Goal: Task Accomplishment & Management: Complete application form

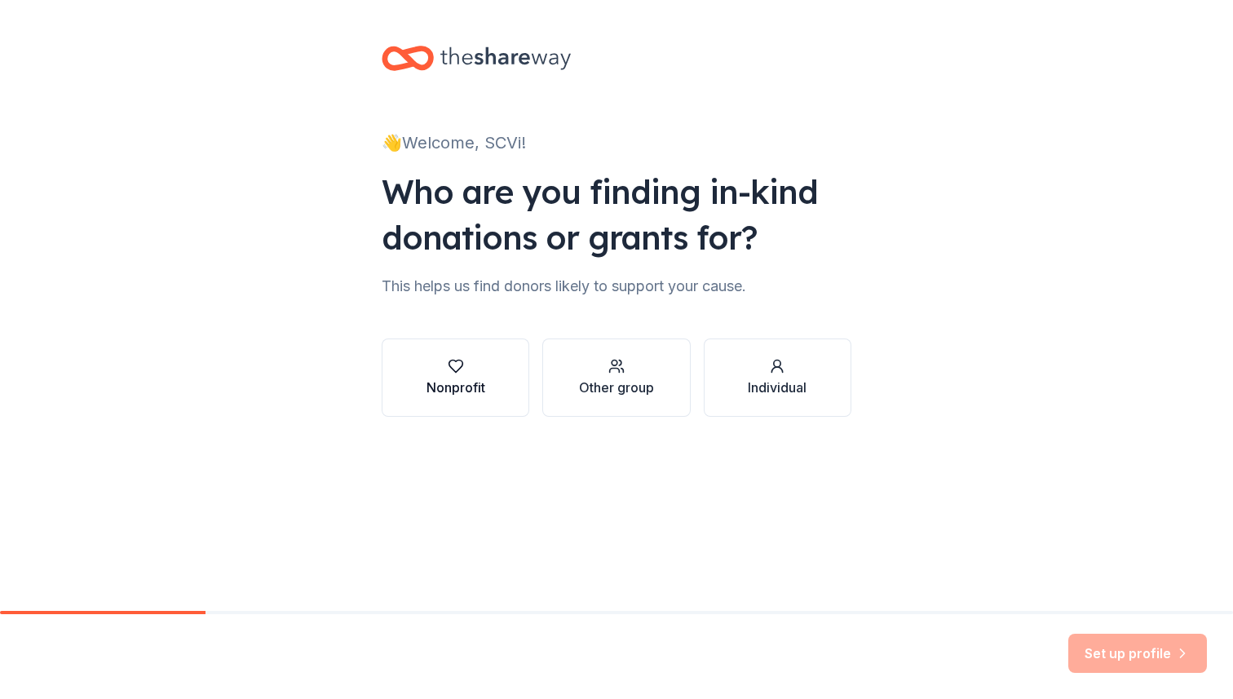
click at [447, 379] on div "Nonprofit" at bounding box center [455, 387] width 59 height 20
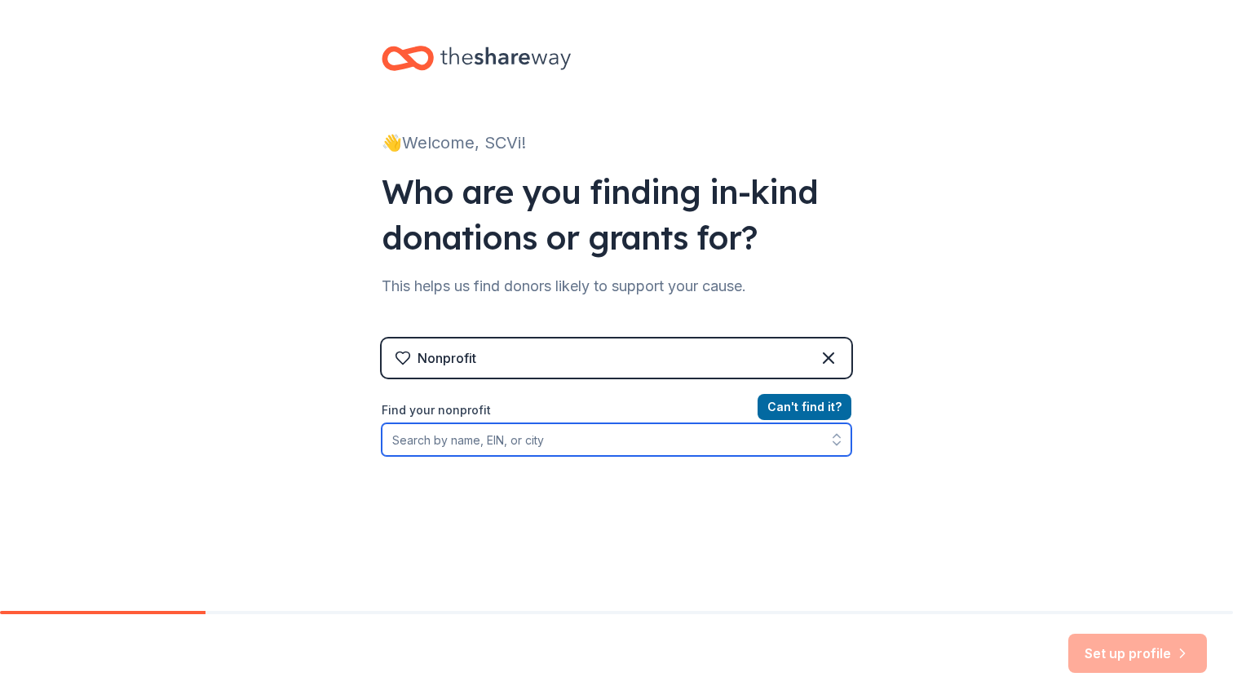
click at [673, 442] on input "Find your nonprofit" at bounding box center [617, 439] width 470 height 33
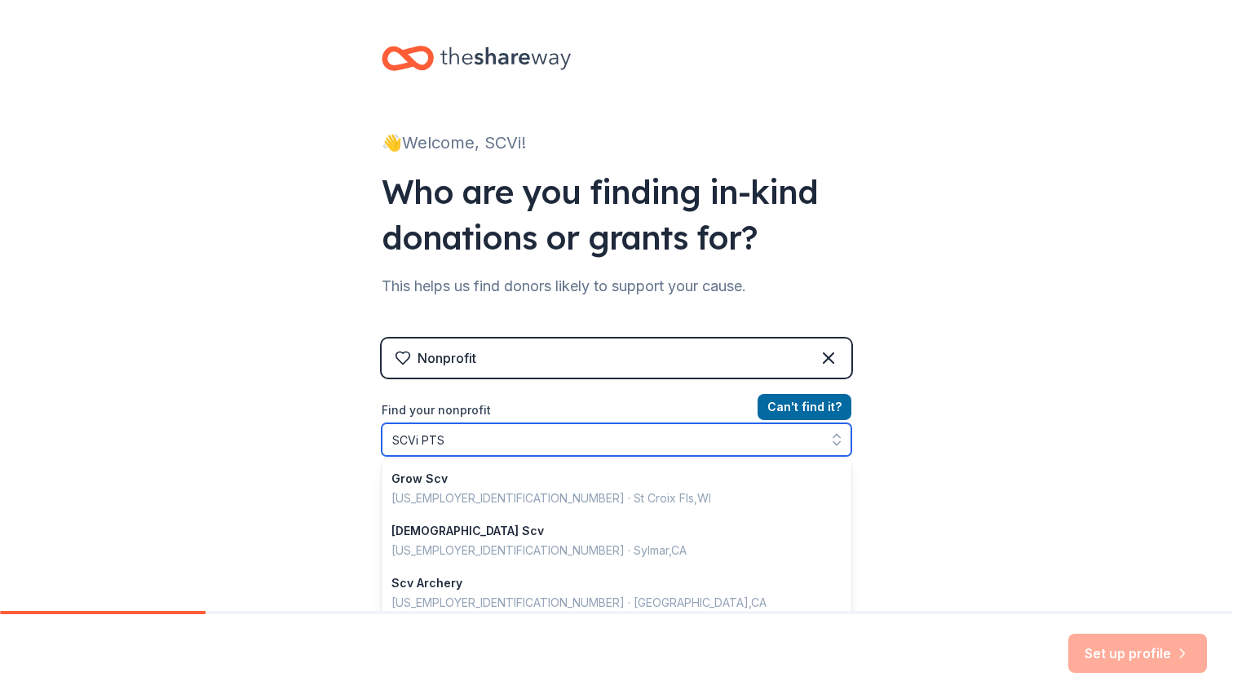
type input "SCVi PTSA"
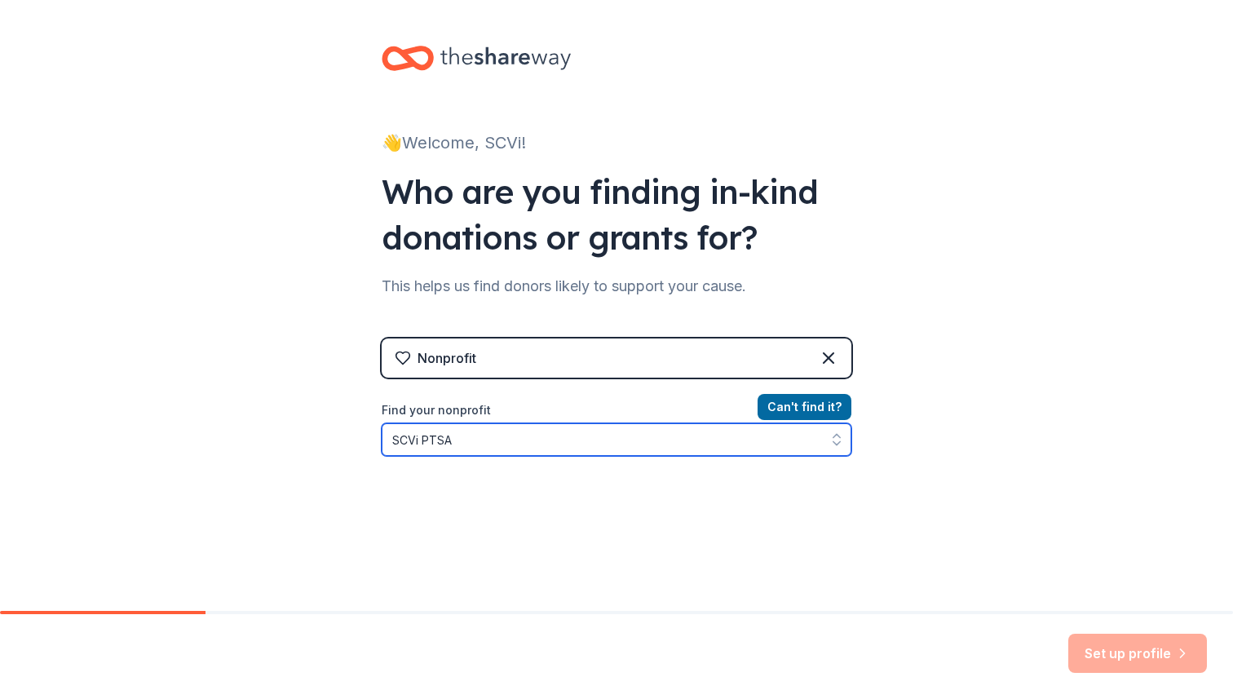
click at [574, 443] on input "SCVi PTSA" at bounding box center [617, 439] width 470 height 33
drag, startPoint x: 468, startPoint y: 437, endPoint x: 345, endPoint y: 435, distance: 123.1
click at [345, 435] on div "👋 Welcome, SCVi! Who are you finding in-kind donations or grants for? This help…" at bounding box center [616, 348] width 1233 height 697
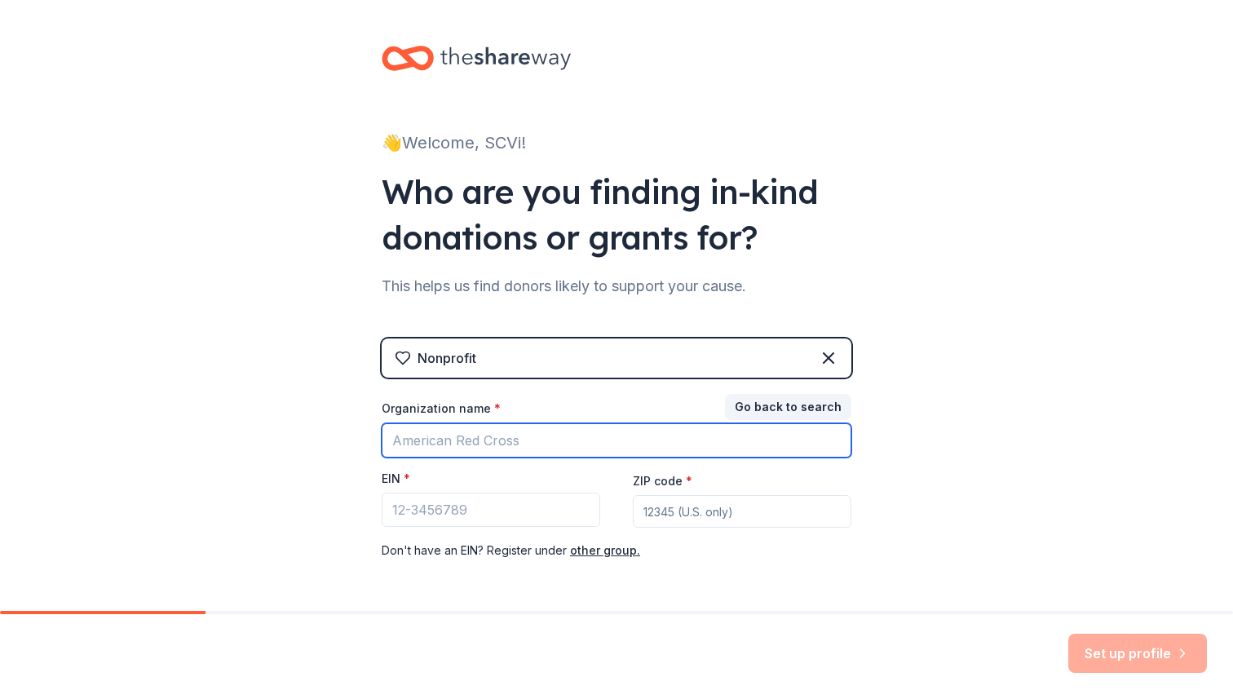
click at [458, 443] on input "Organization name *" at bounding box center [617, 440] width 470 height 34
type input "SCVi PTSA"
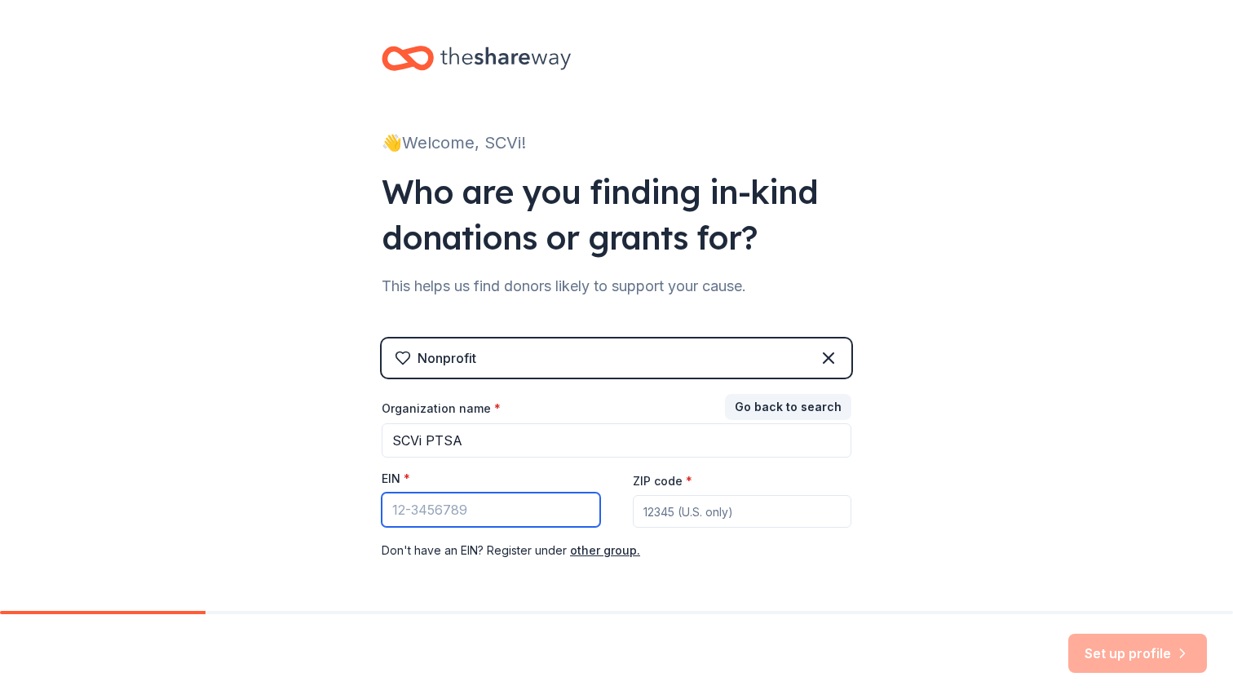
click at [472, 510] on input "EIN *" at bounding box center [491, 509] width 218 height 34
type input "[US_EMPLOYER_IDENTIFICATION_NUMBER]"
click at [686, 518] on input "ZIP code *" at bounding box center [742, 511] width 218 height 33
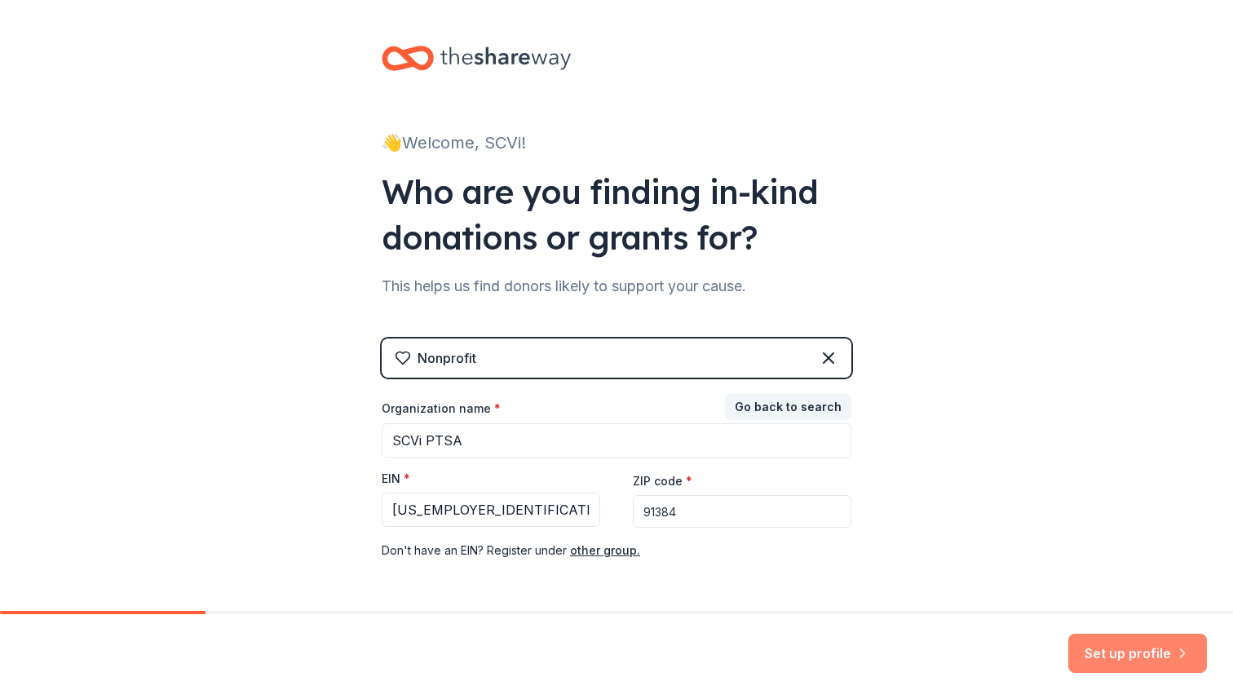
type input "91384"
click at [1158, 658] on button "Set up profile" at bounding box center [1137, 652] width 139 height 39
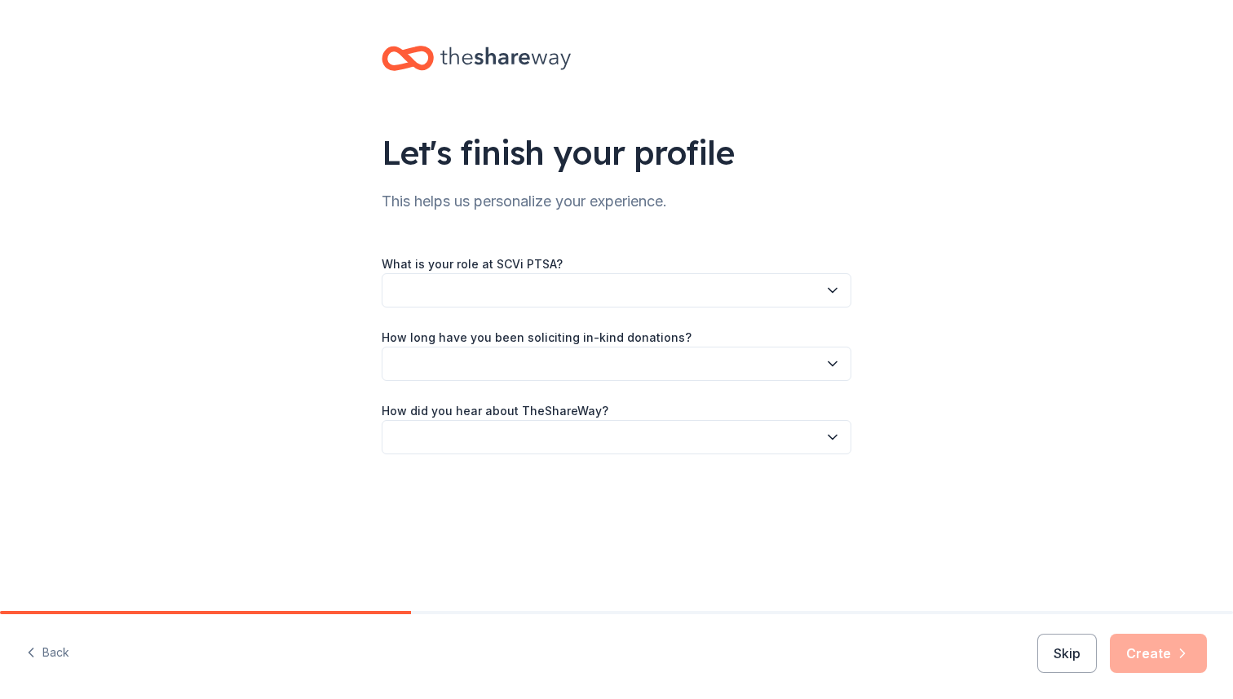
click at [589, 289] on button "button" at bounding box center [617, 290] width 470 height 34
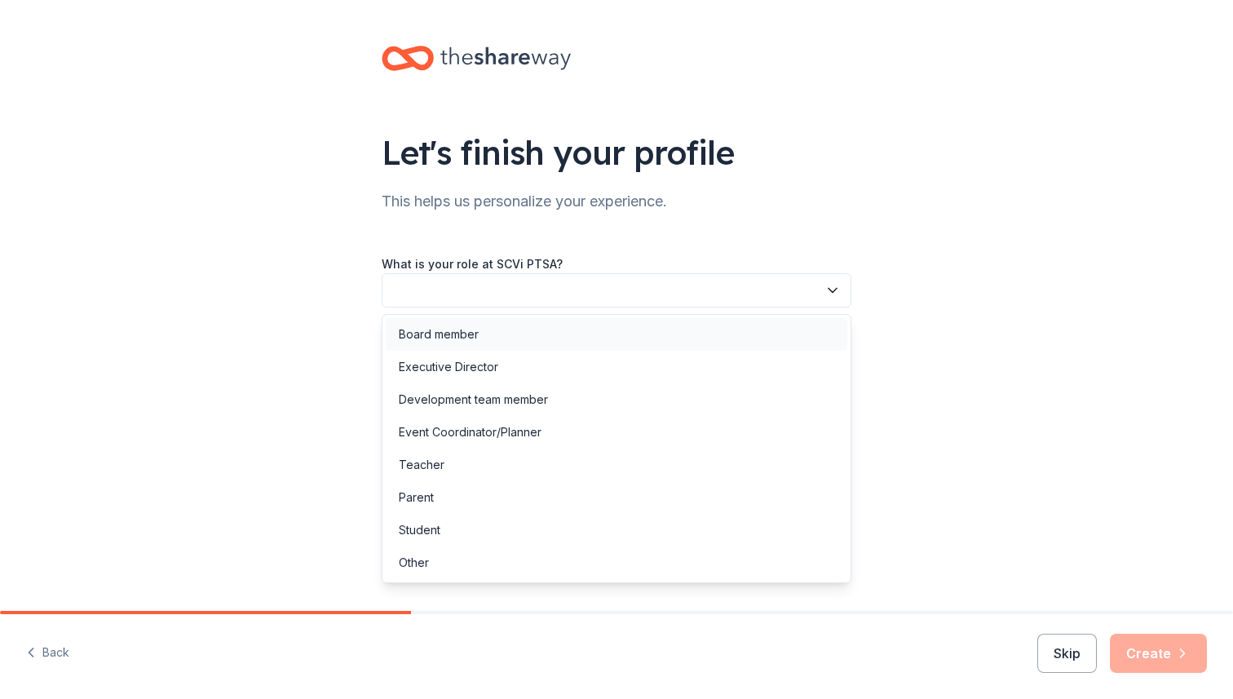
click at [486, 341] on div "Board member" at bounding box center [616, 334] width 461 height 33
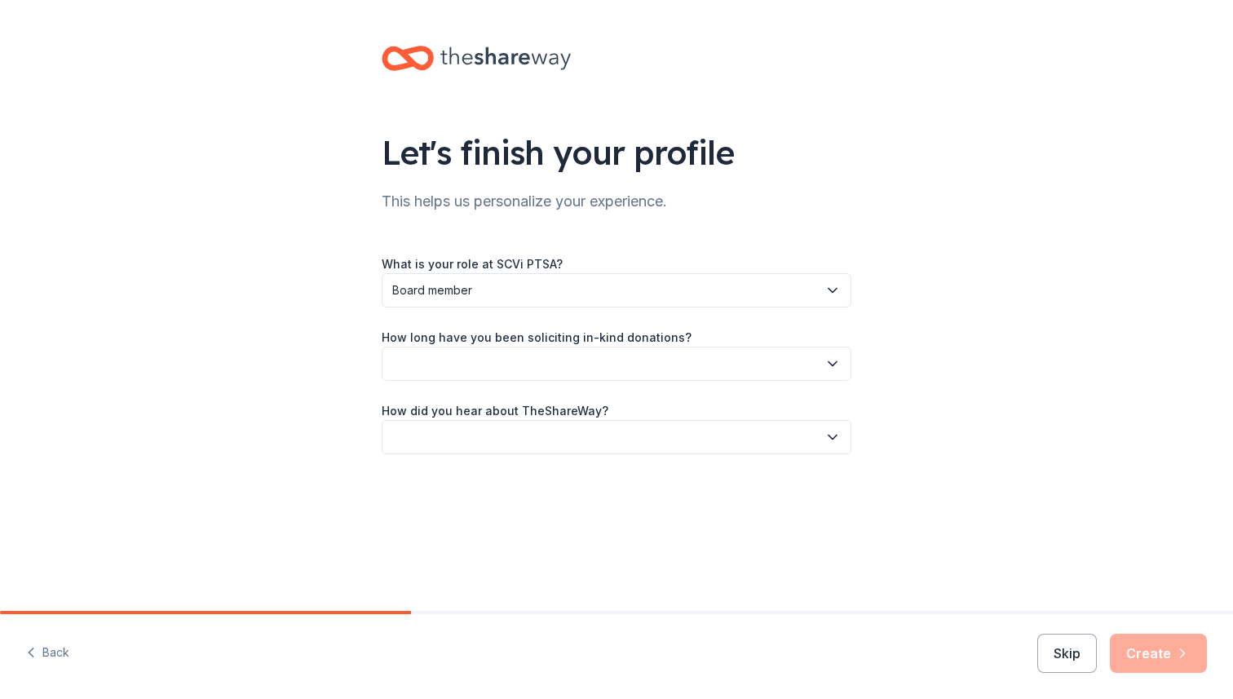
click at [461, 364] on button "button" at bounding box center [617, 363] width 470 height 34
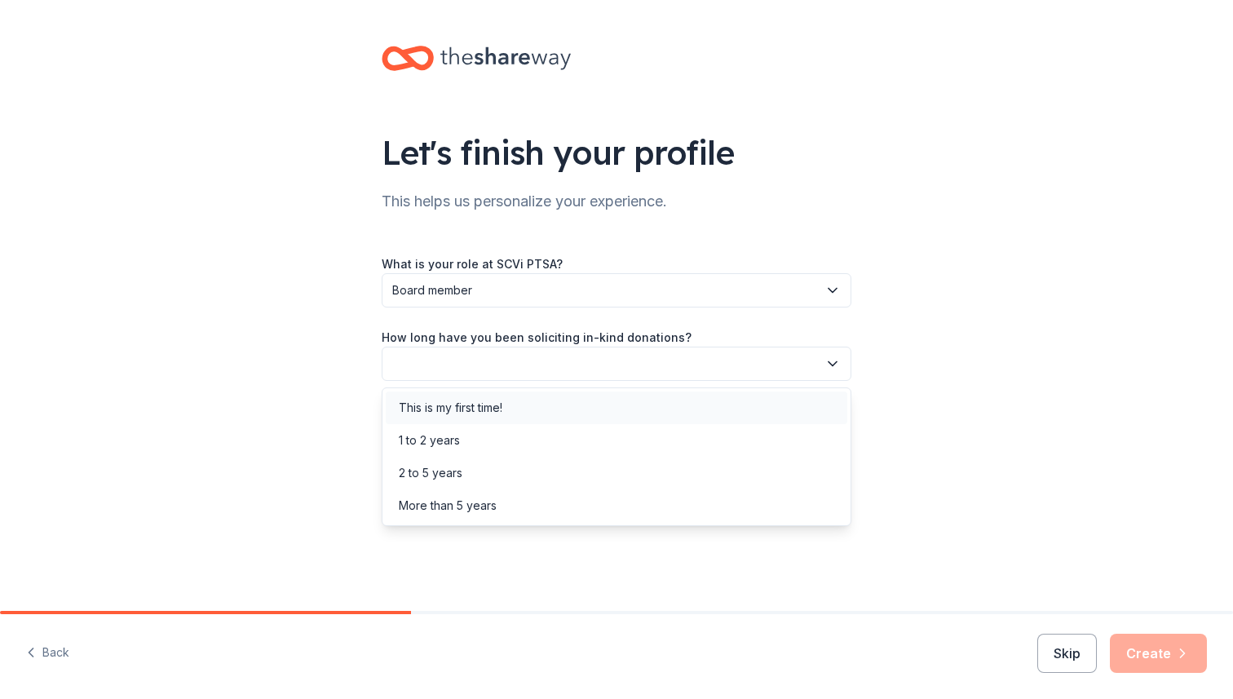
click at [449, 408] on div "This is my first time!" at bounding box center [451, 408] width 104 height 20
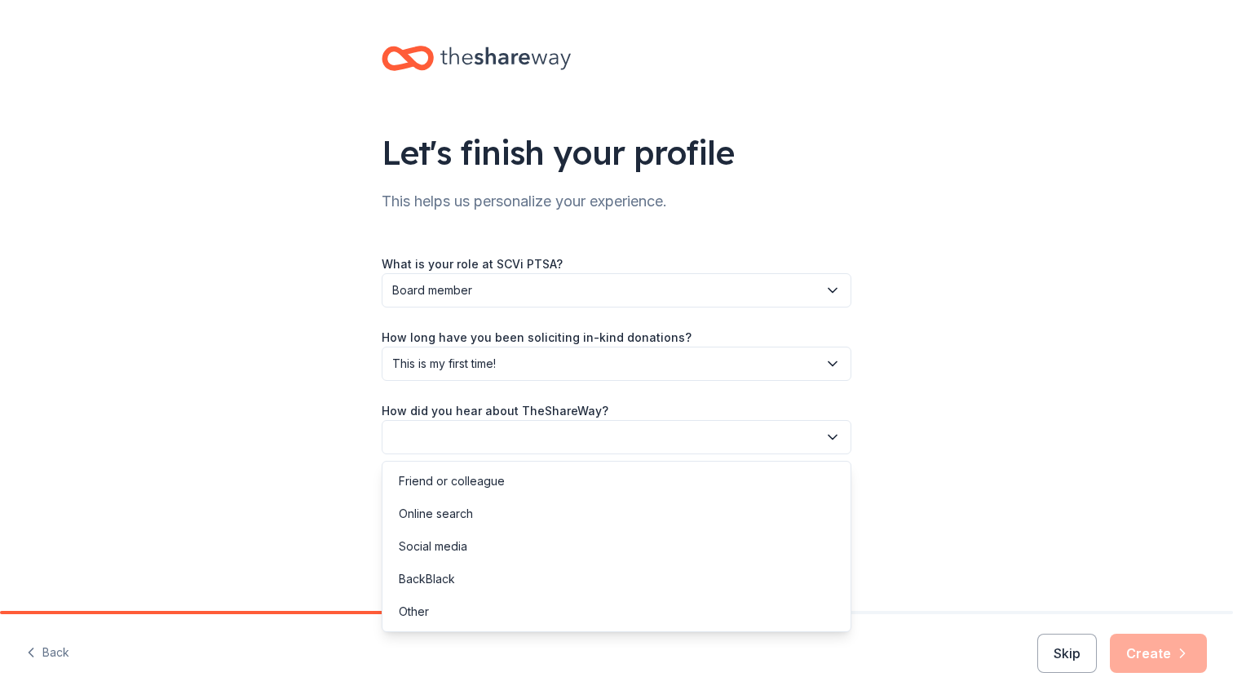
click at [439, 435] on button "button" at bounding box center [617, 437] width 470 height 34
click at [468, 482] on div "Friend or colleague" at bounding box center [452, 481] width 106 height 20
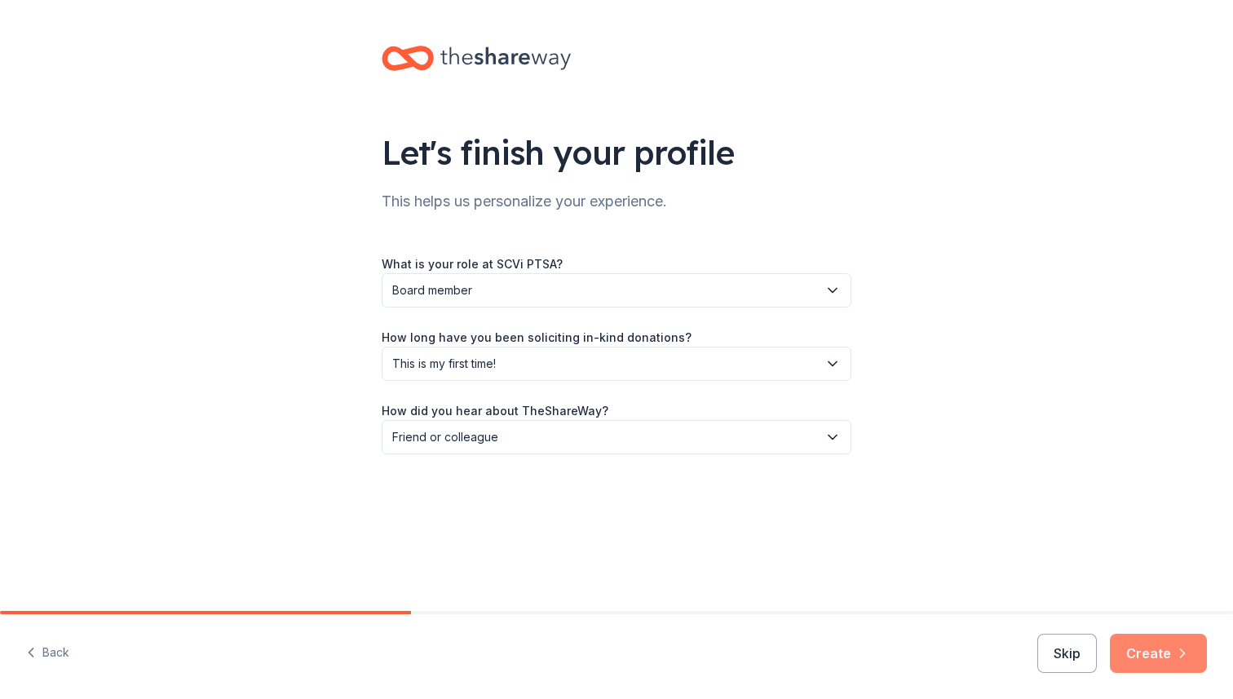
click at [1176, 653] on icon "button" at bounding box center [1182, 653] width 16 height 16
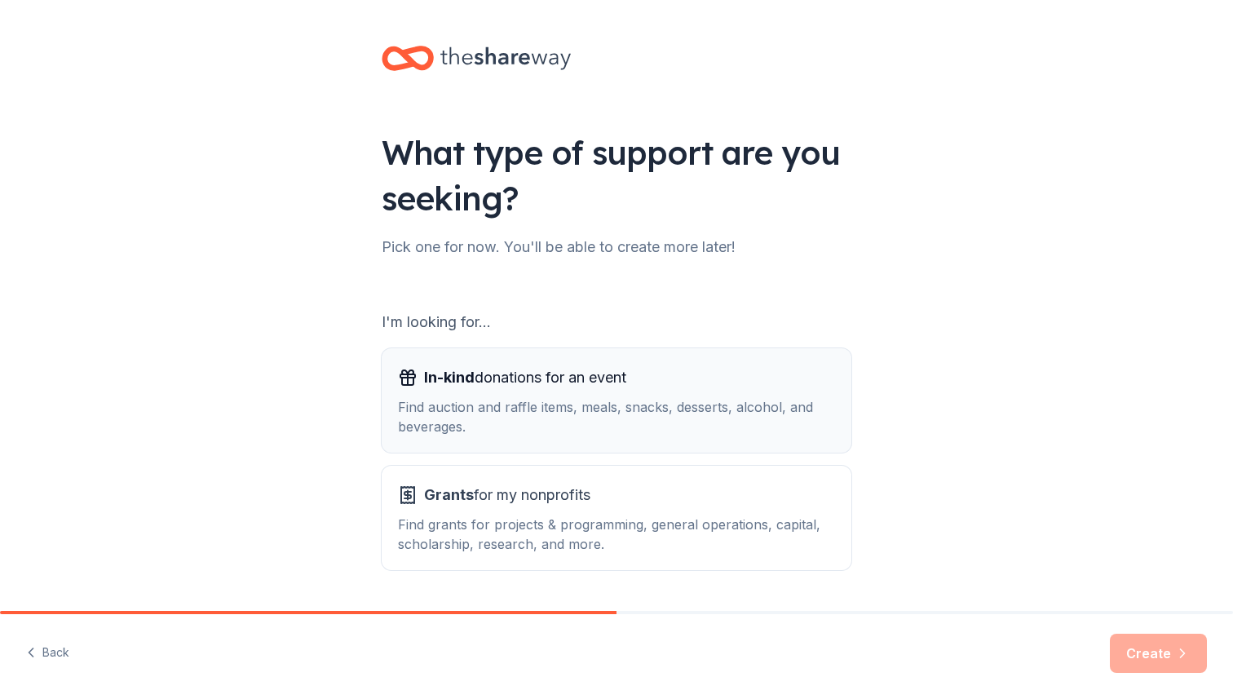
click at [682, 422] on div "Find auction and raffle items, meals, snacks, desserts, alcohol, and beverages." at bounding box center [616, 416] width 437 height 39
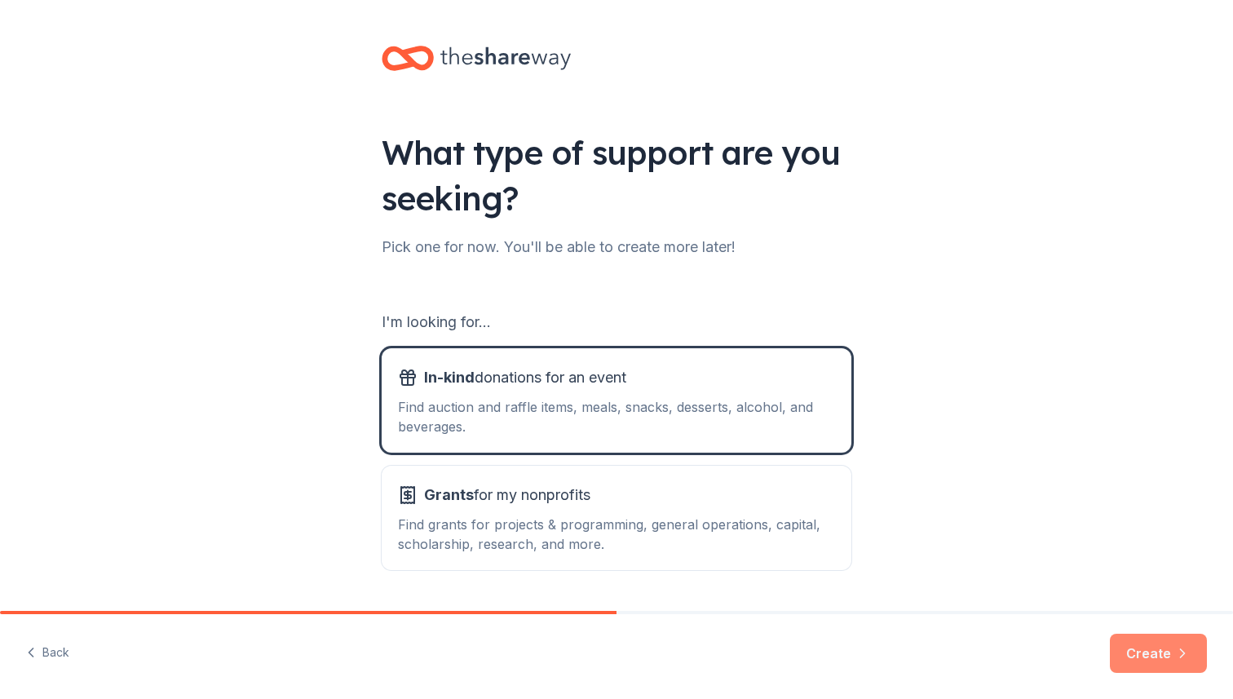
click at [1161, 644] on button "Create" at bounding box center [1157, 652] width 97 height 39
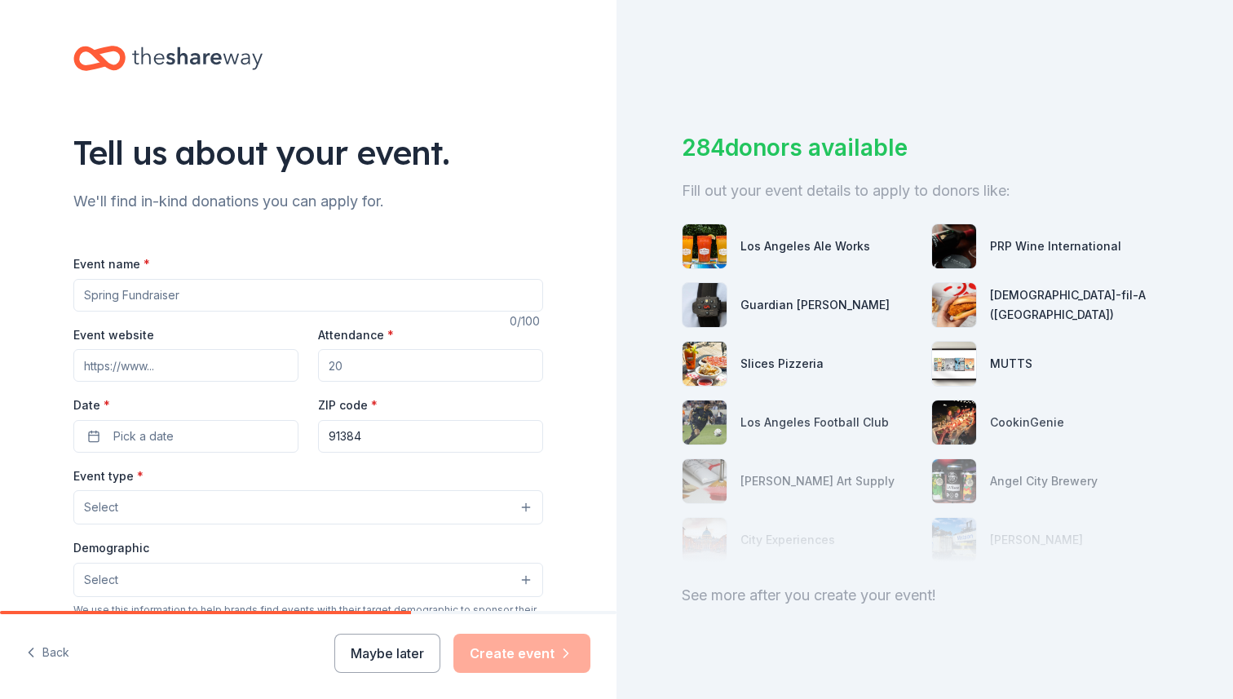
click at [291, 293] on input "Event name *" at bounding box center [308, 295] width 470 height 33
type input "Fall Festival"
click at [179, 368] on input "Event website" at bounding box center [185, 365] width 225 height 33
click at [355, 372] on input "Attendance *" at bounding box center [430, 365] width 225 height 33
type input "200"
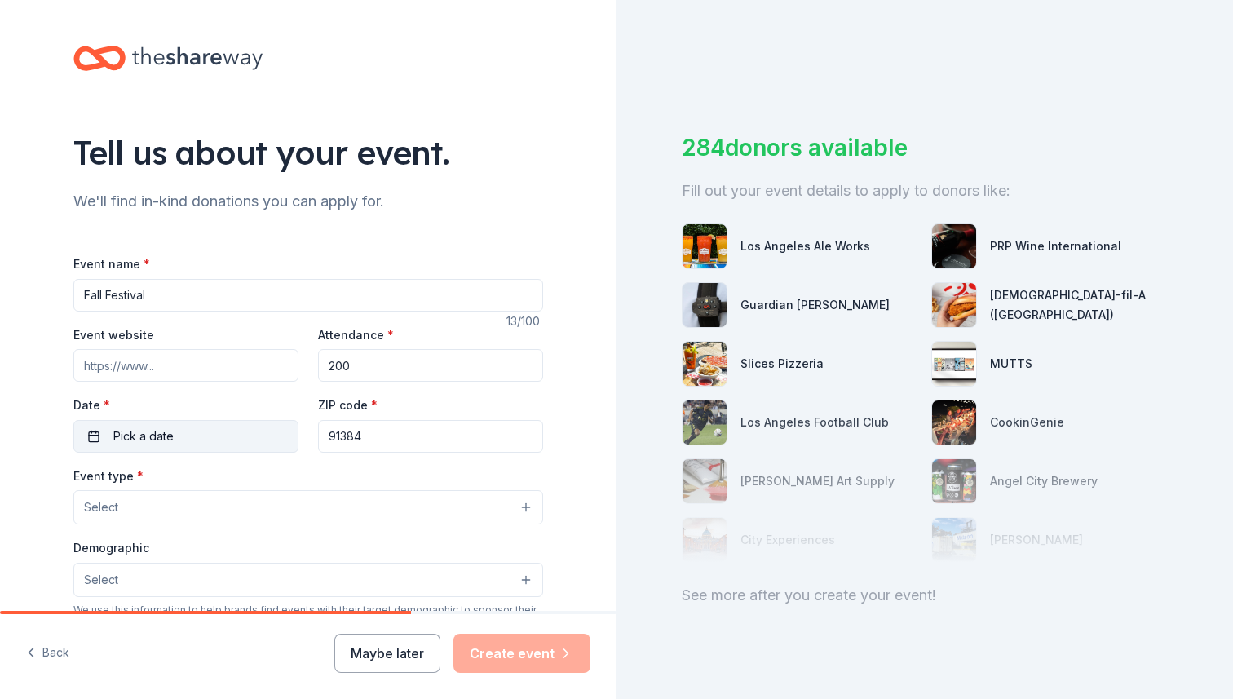
click at [145, 435] on span "Pick a date" at bounding box center [143, 436] width 60 height 20
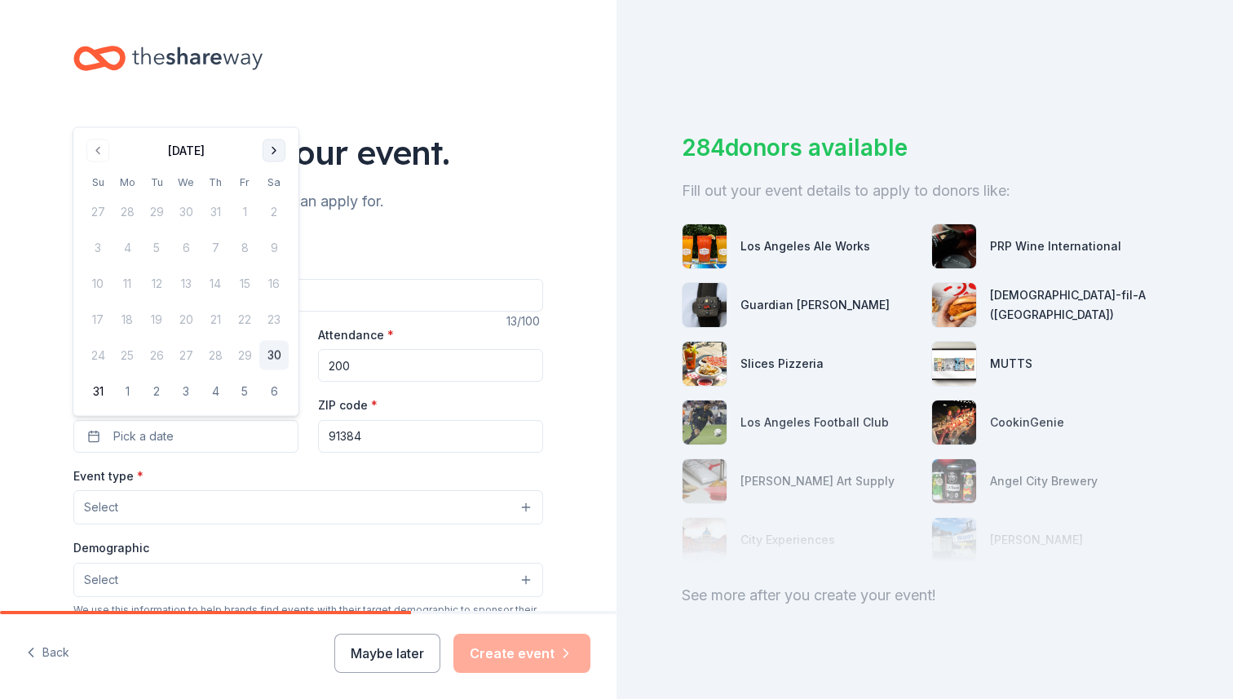
click at [275, 148] on button "Go to next month" at bounding box center [273, 150] width 23 height 23
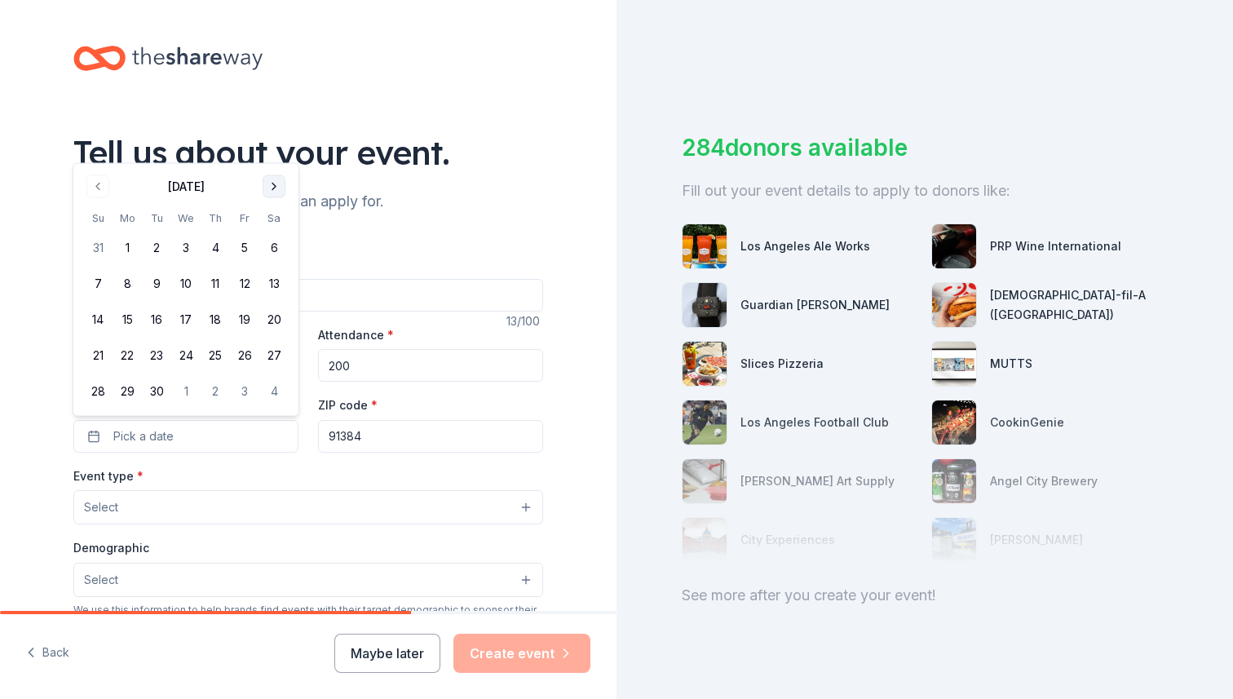
click at [271, 186] on button "Go to next month" at bounding box center [273, 186] width 23 height 23
click at [274, 357] on button "25" at bounding box center [273, 355] width 29 height 29
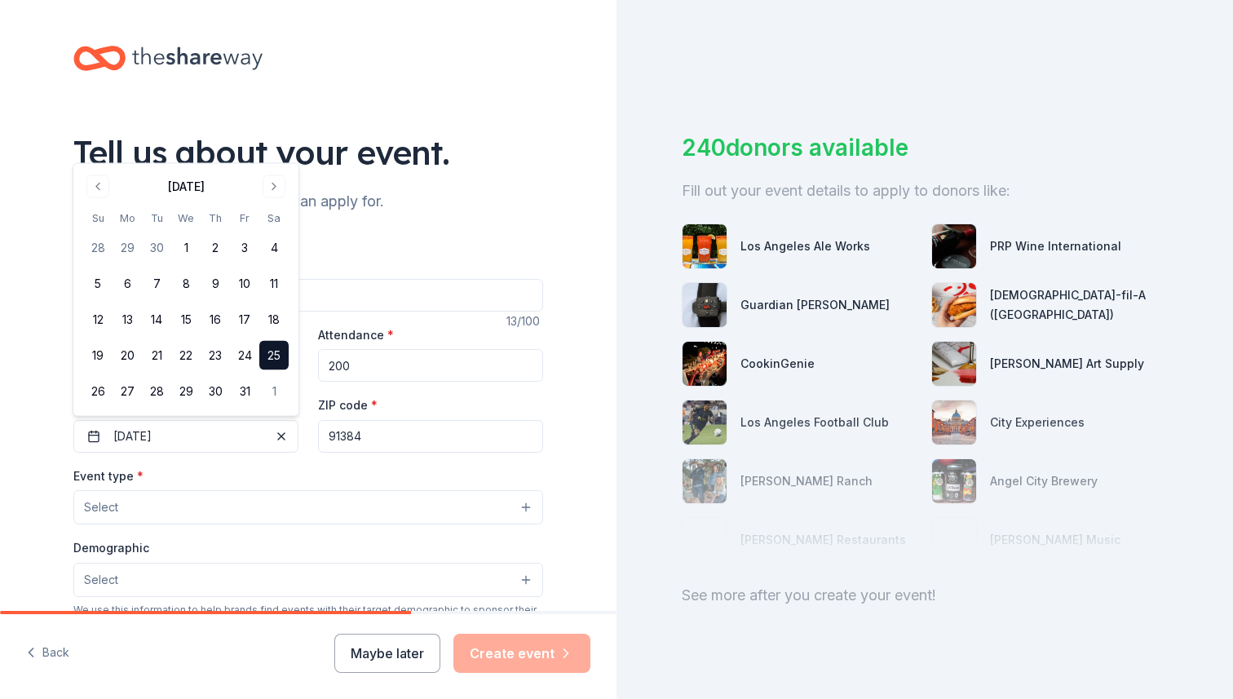
click at [407, 400] on div "ZIP code * 91384" at bounding box center [430, 424] width 225 height 58
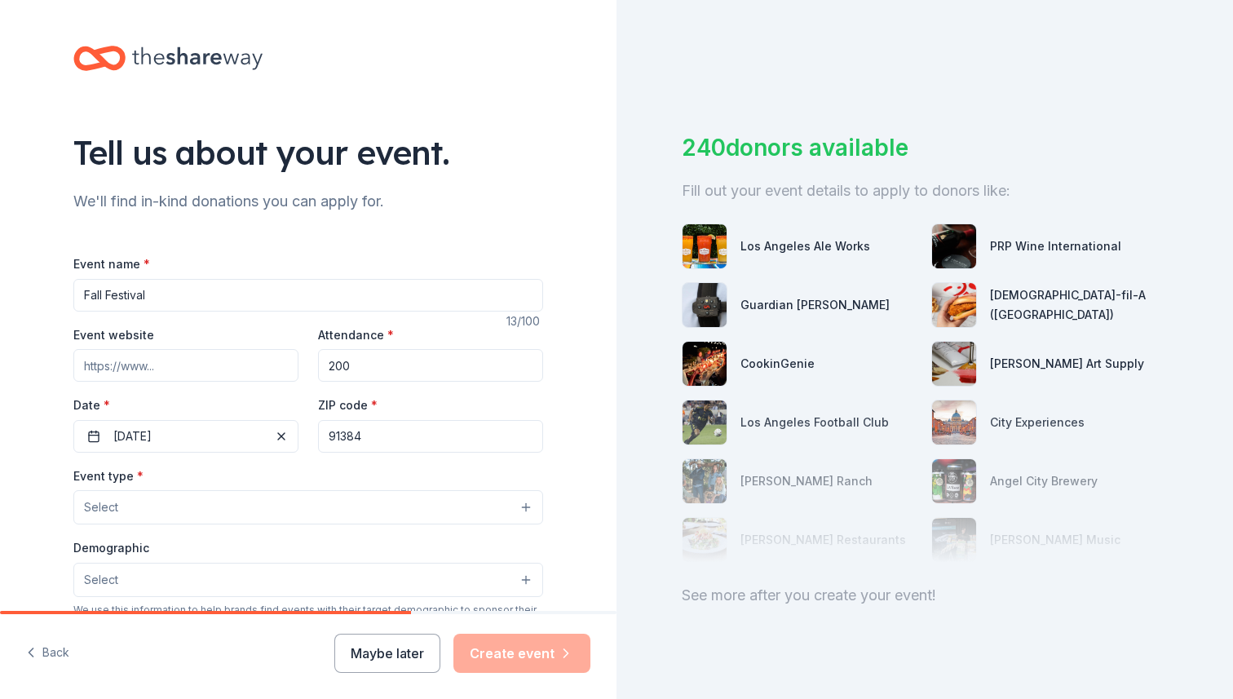
click at [180, 507] on button "Select" at bounding box center [308, 507] width 470 height 34
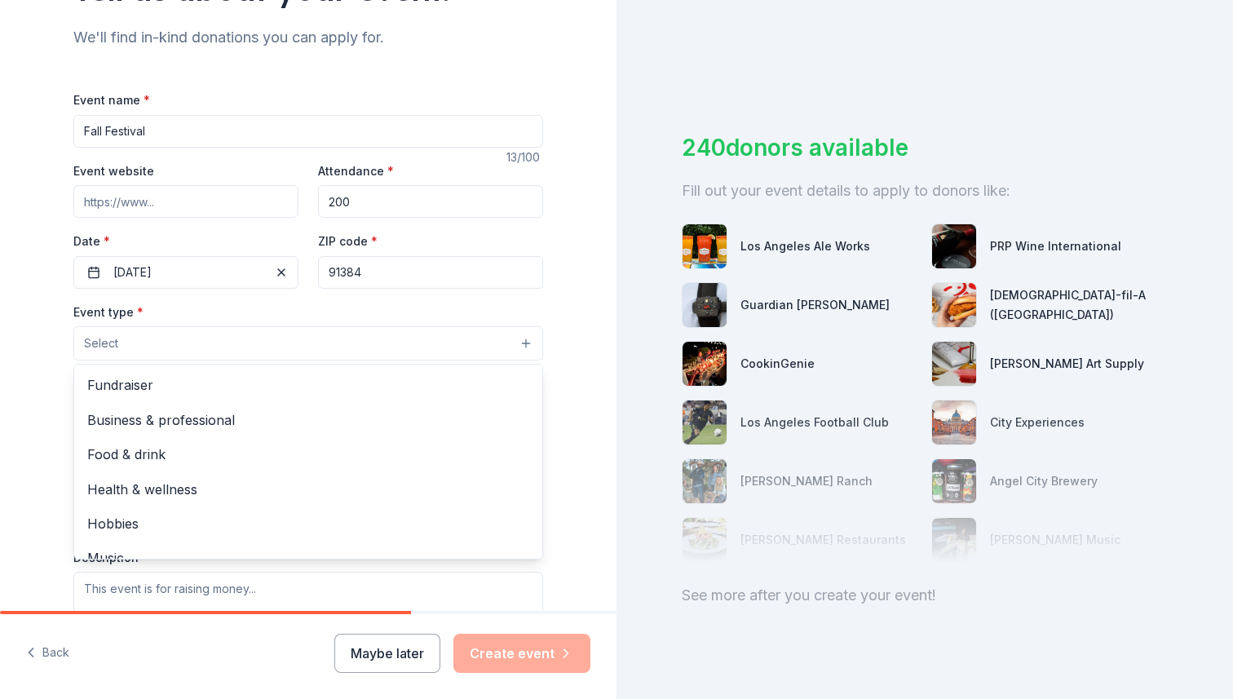
scroll to position [165, 0]
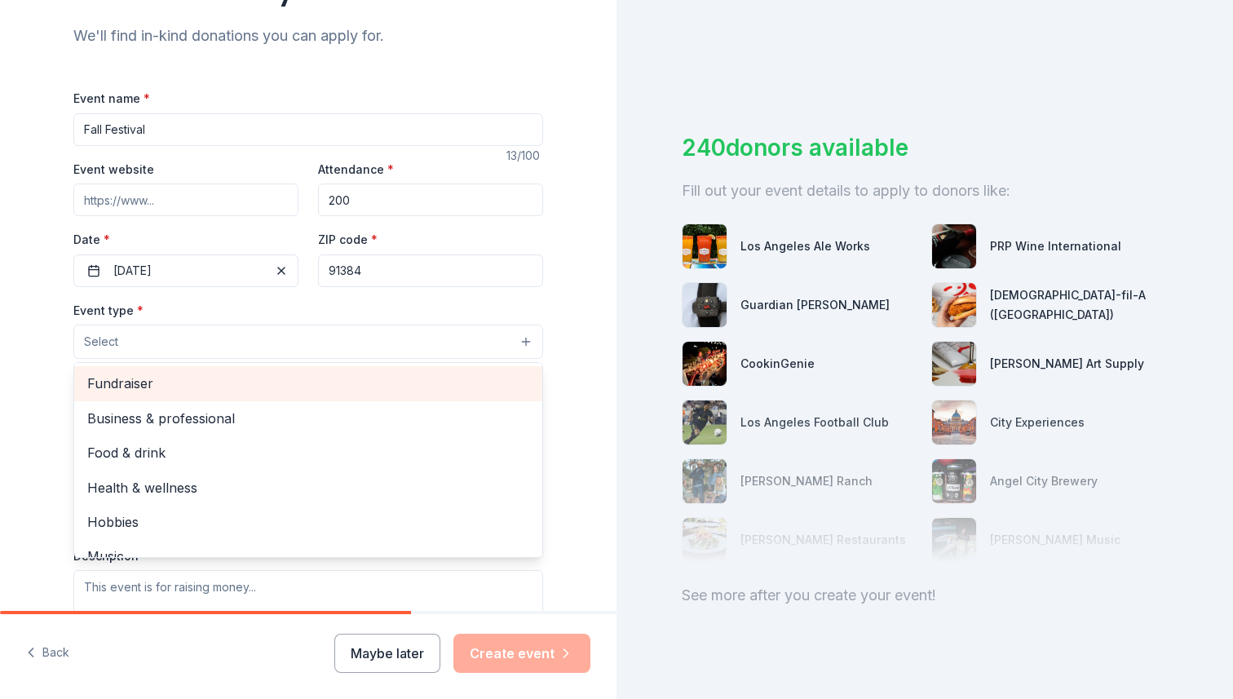
click at [119, 386] on span "Fundraiser" at bounding box center [308, 383] width 442 height 21
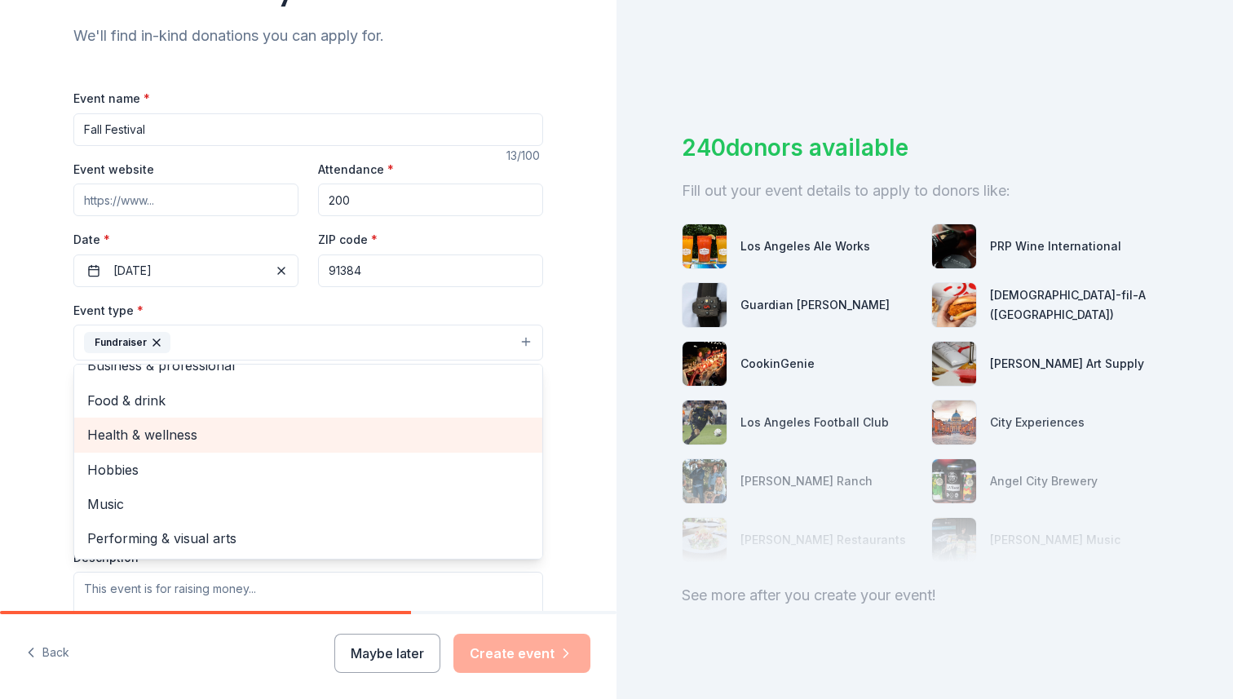
scroll to position [0, 0]
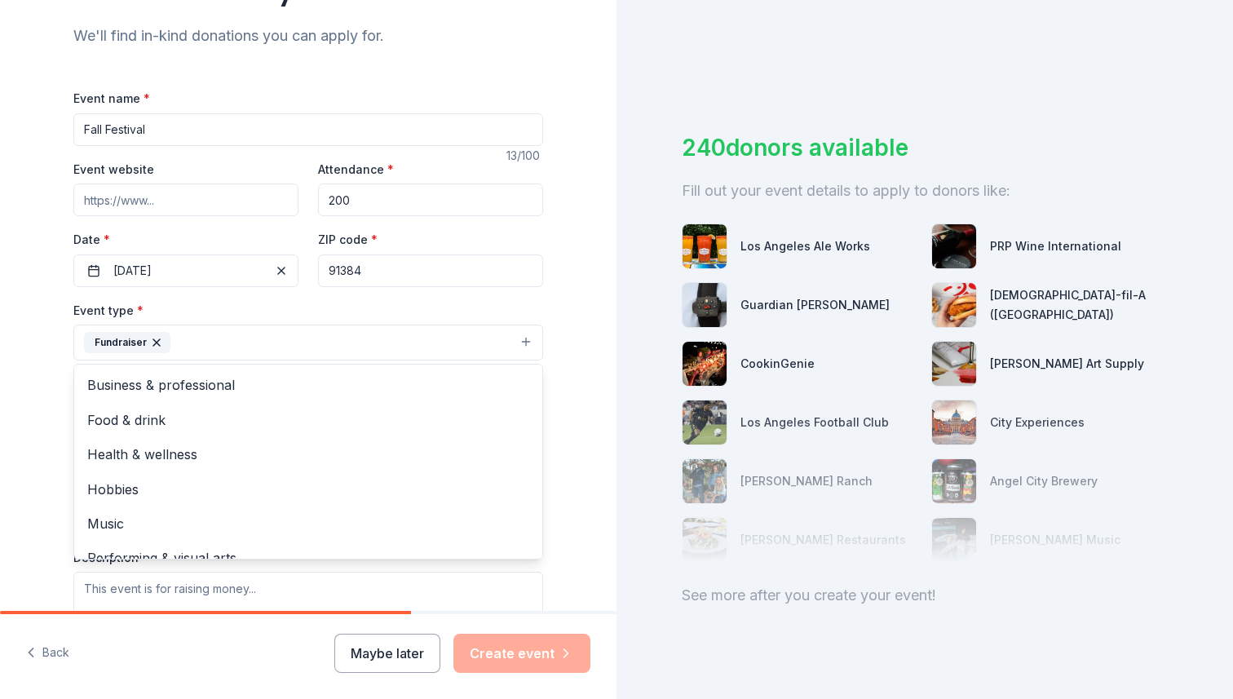
click at [45, 388] on div "Tell us about your event. We'll find in-kind donations you can apply for. Event…" at bounding box center [308, 378] width 616 height 1087
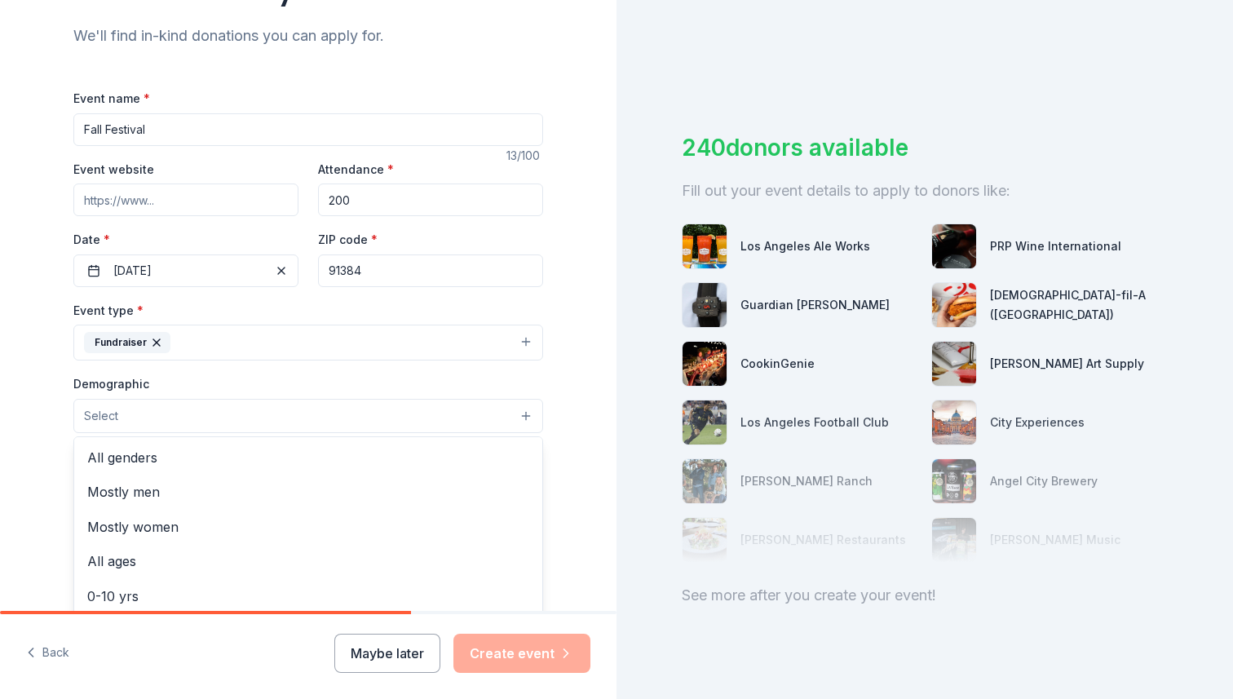
click at [157, 412] on button "Select" at bounding box center [308, 416] width 470 height 34
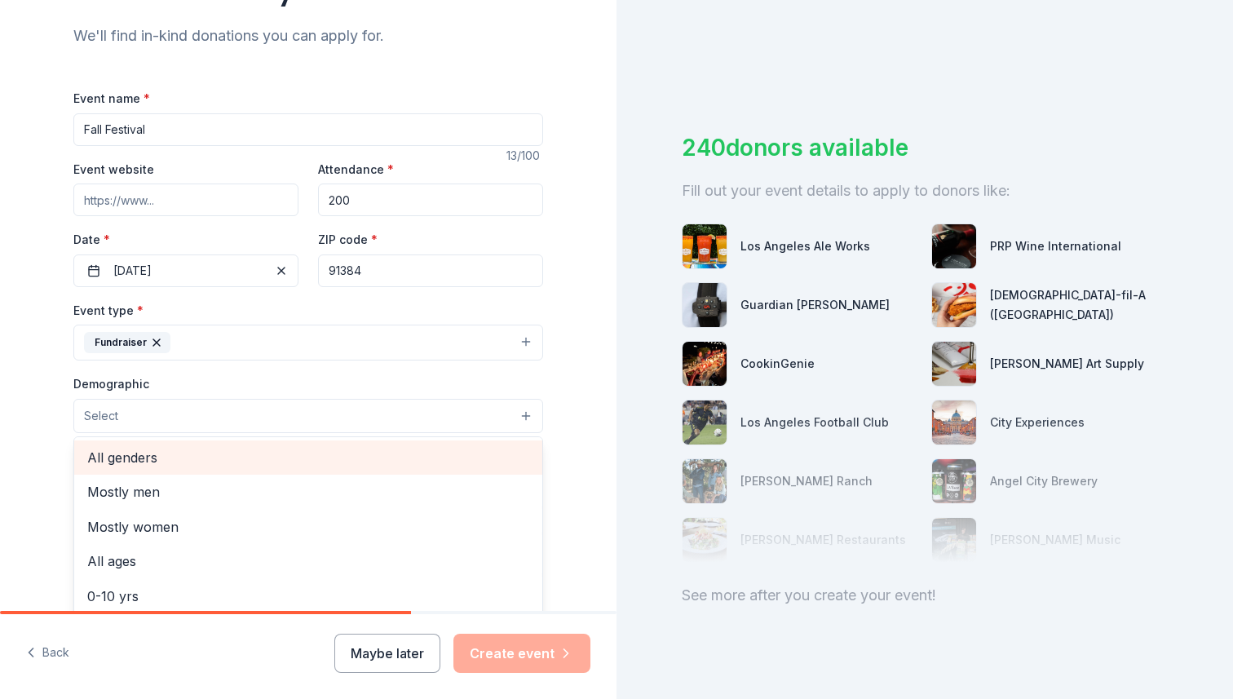
click at [147, 461] on span "All genders" at bounding box center [308, 457] width 442 height 21
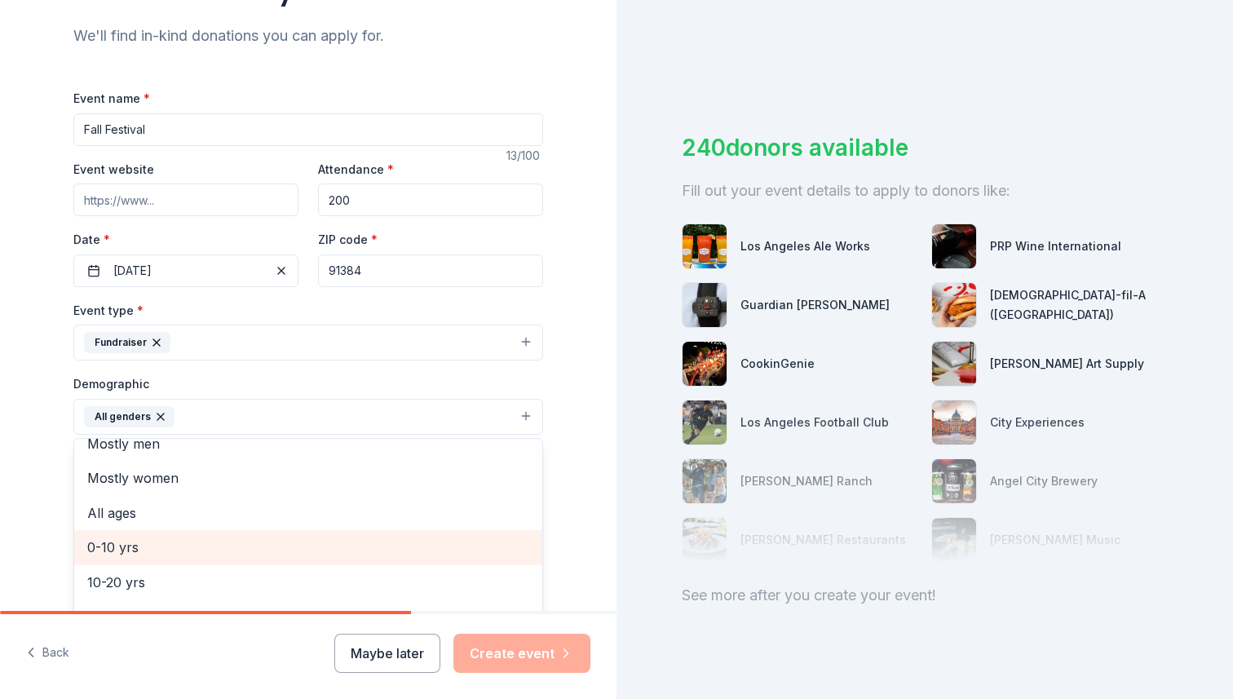
scroll to position [6, 0]
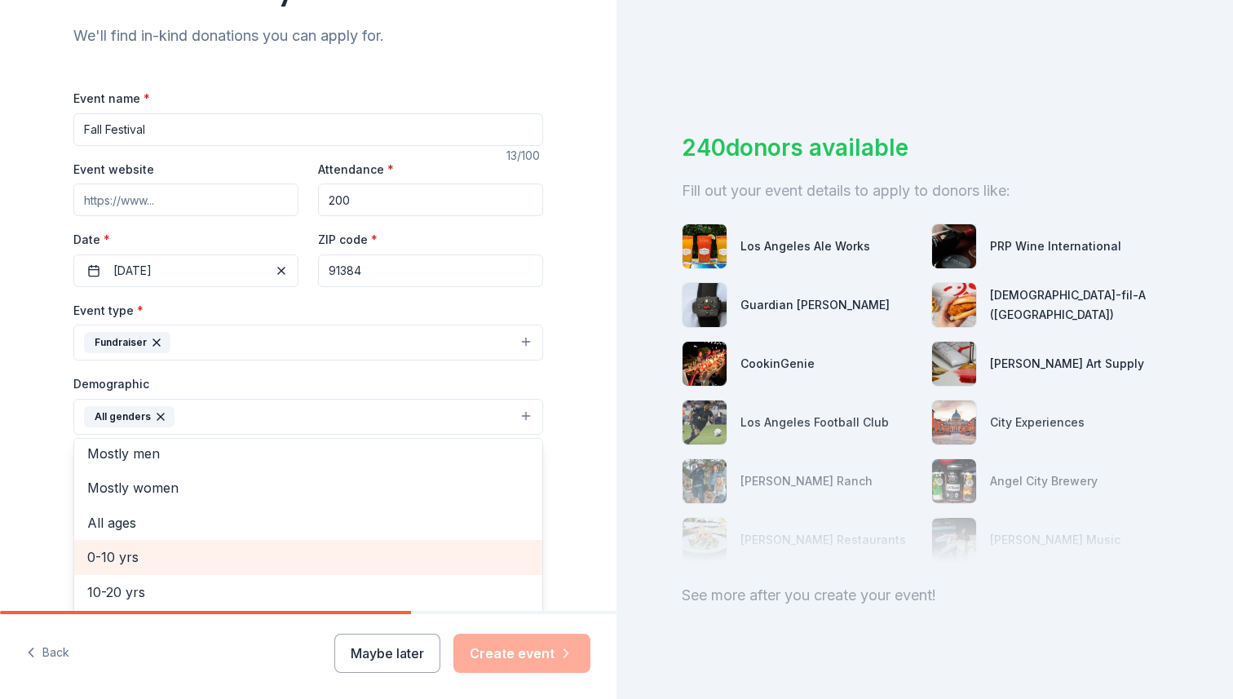
click at [142, 562] on span "0-10 yrs" at bounding box center [308, 556] width 442 height 21
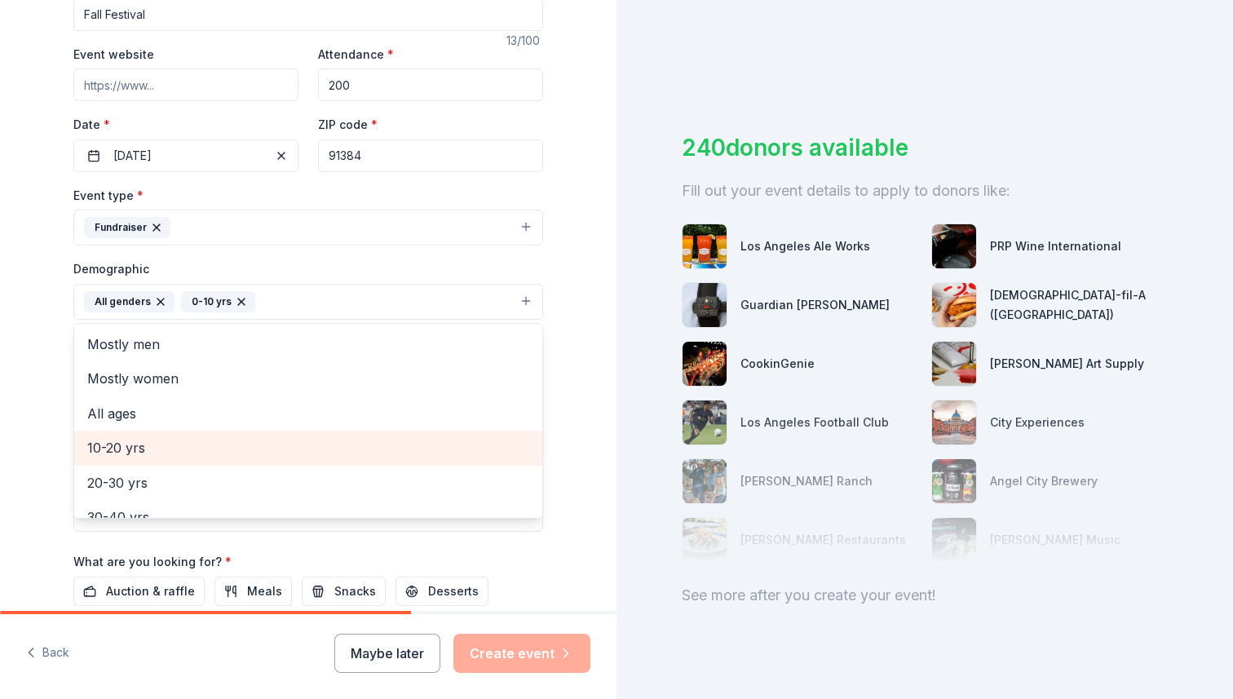
scroll to position [269, 0]
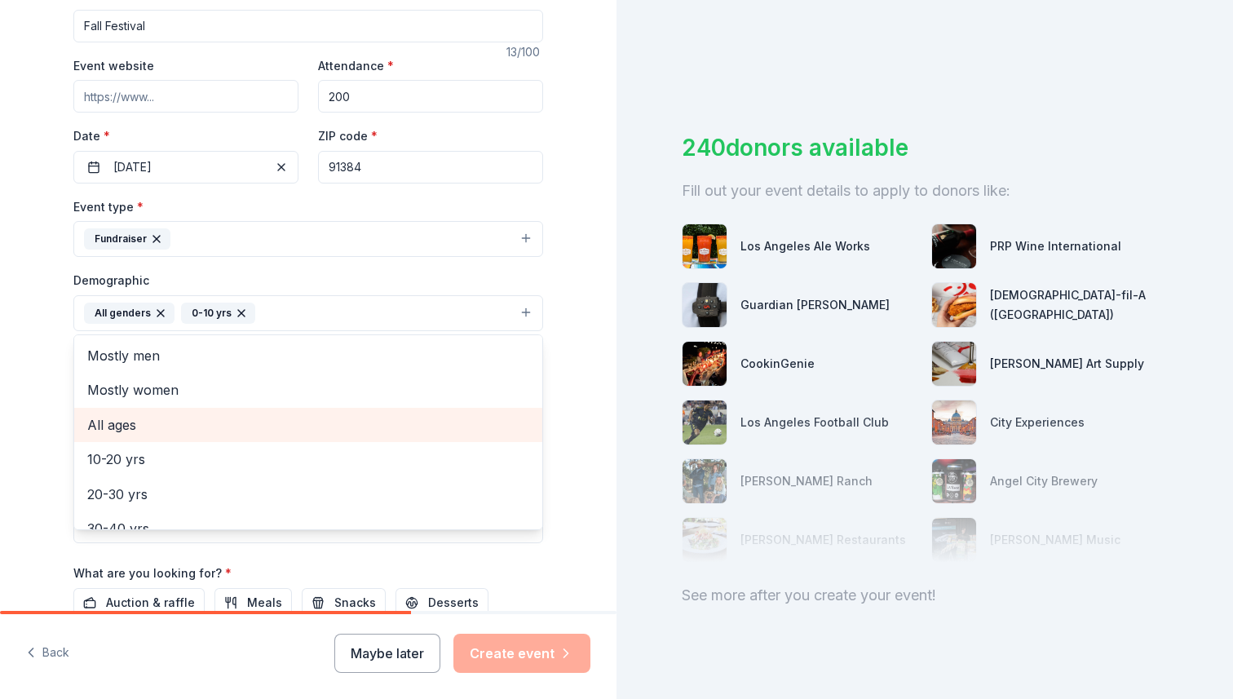
click at [180, 429] on span "All ages" at bounding box center [308, 424] width 442 height 21
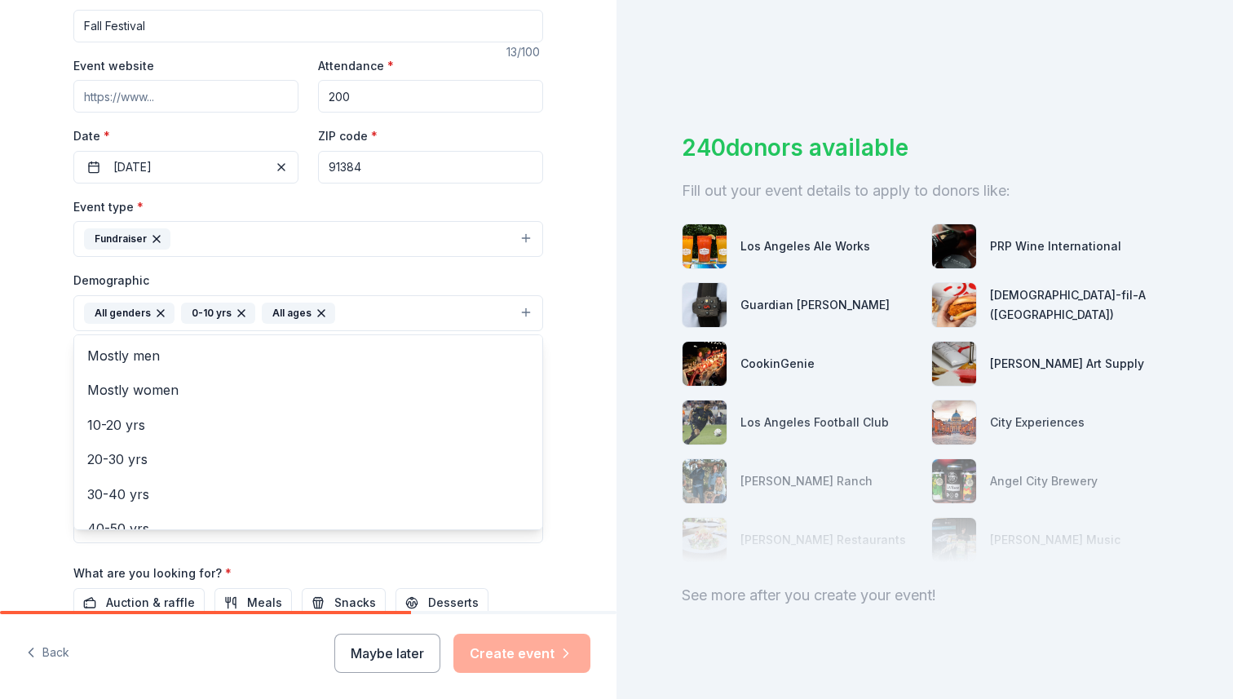
click at [49, 452] on div "Tell us about your event. We'll find in-kind donations you can apply for. Event…" at bounding box center [308, 275] width 522 height 1088
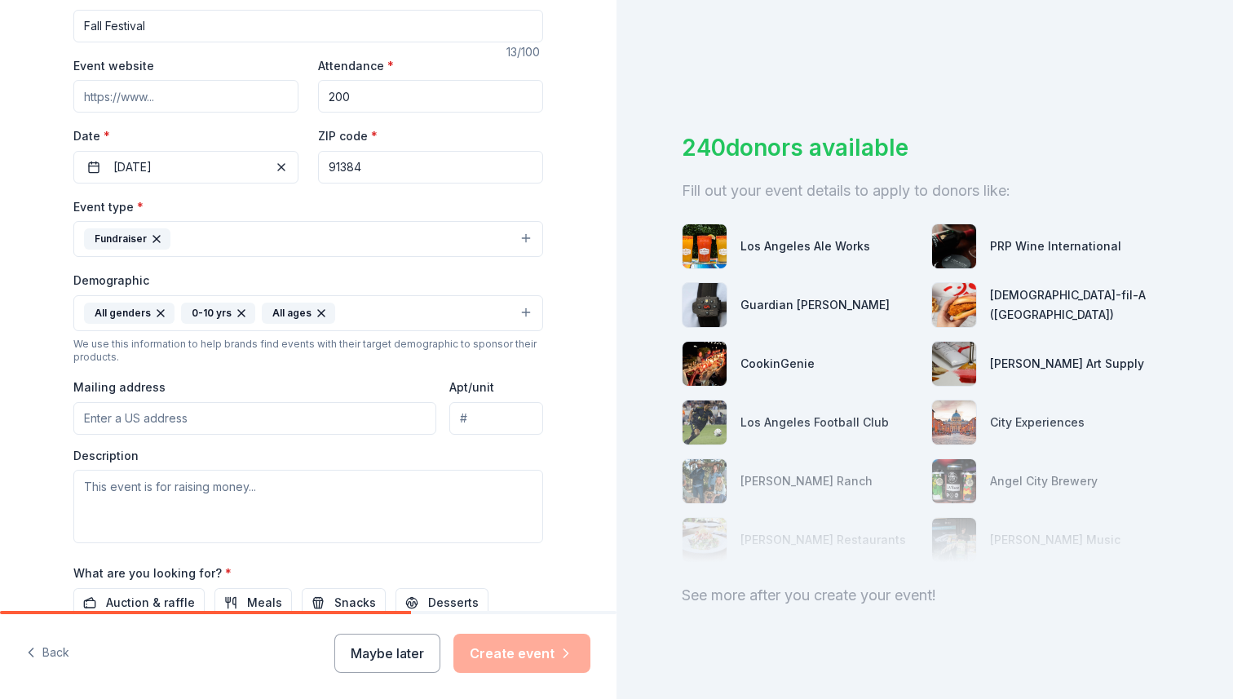
click at [153, 422] on input "Mailing address" at bounding box center [254, 418] width 363 height 33
type input "[STREET_ADDRESS][PERSON_NAME]"
click at [492, 418] on input "Apt/unit" at bounding box center [496, 418] width 94 height 33
type input "200"
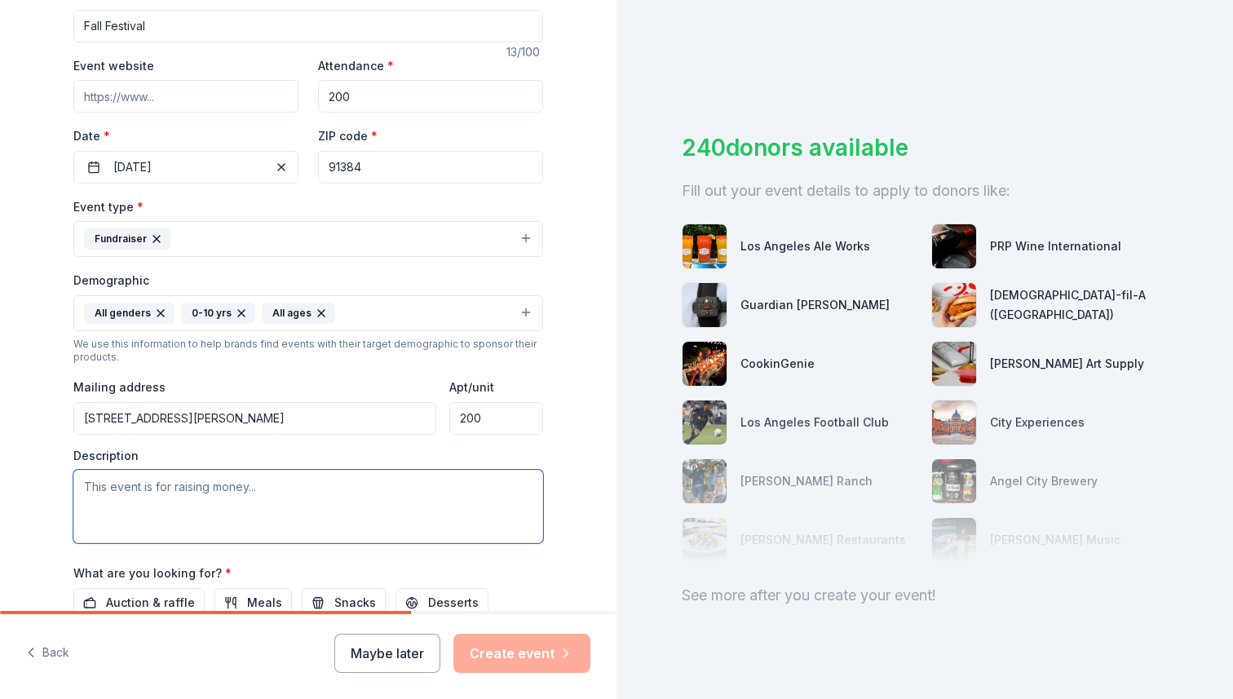
click at [207, 502] on textarea at bounding box center [308, 506] width 470 height 73
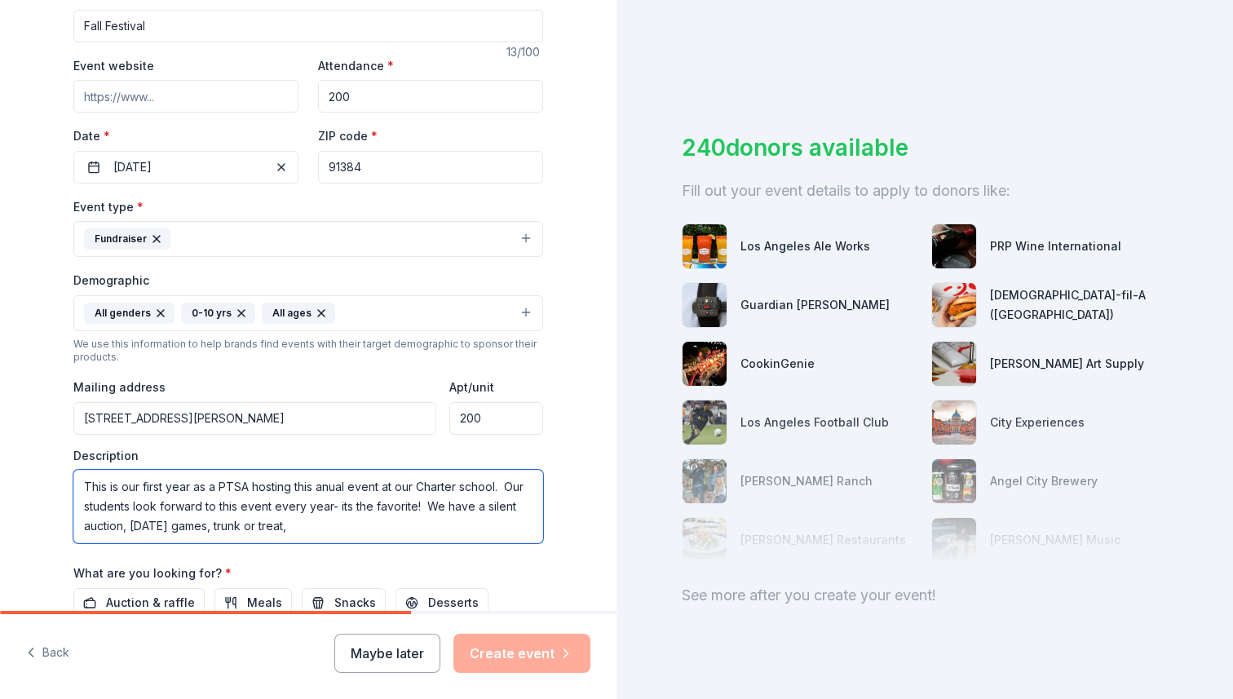
click at [346, 529] on textarea "This is our first year as a PTSA hosting this anual event at our Charter school…" at bounding box center [308, 506] width 470 height 73
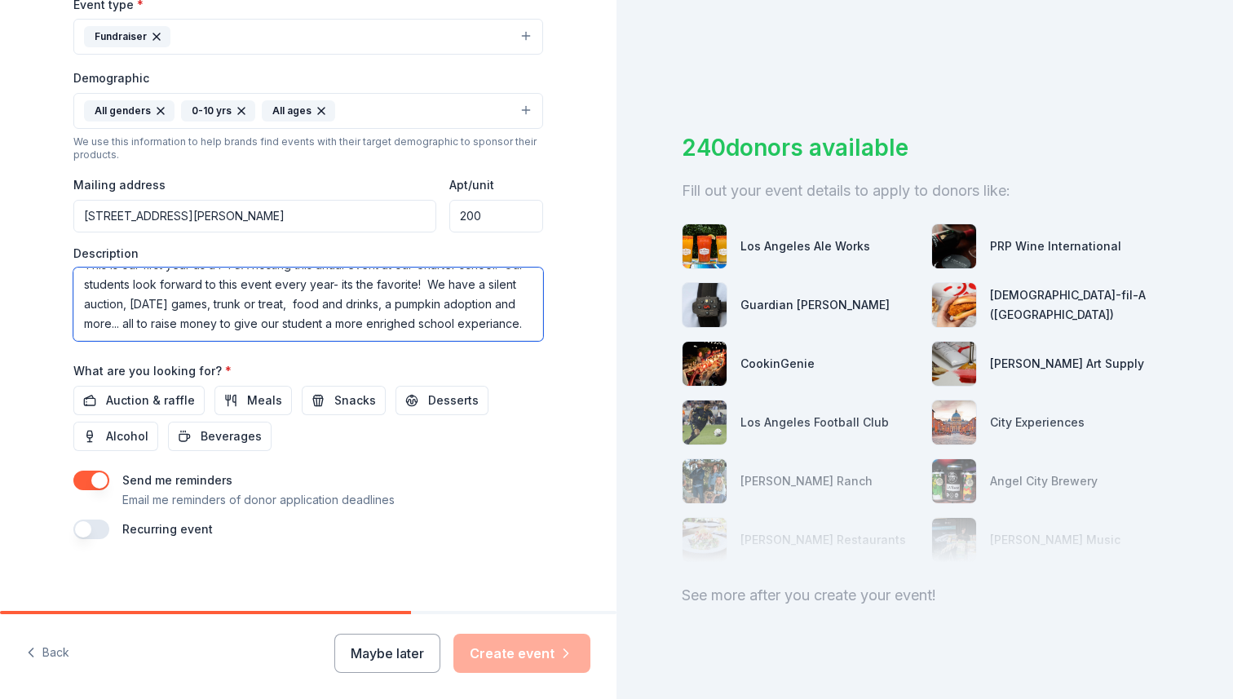
scroll to position [478, 0]
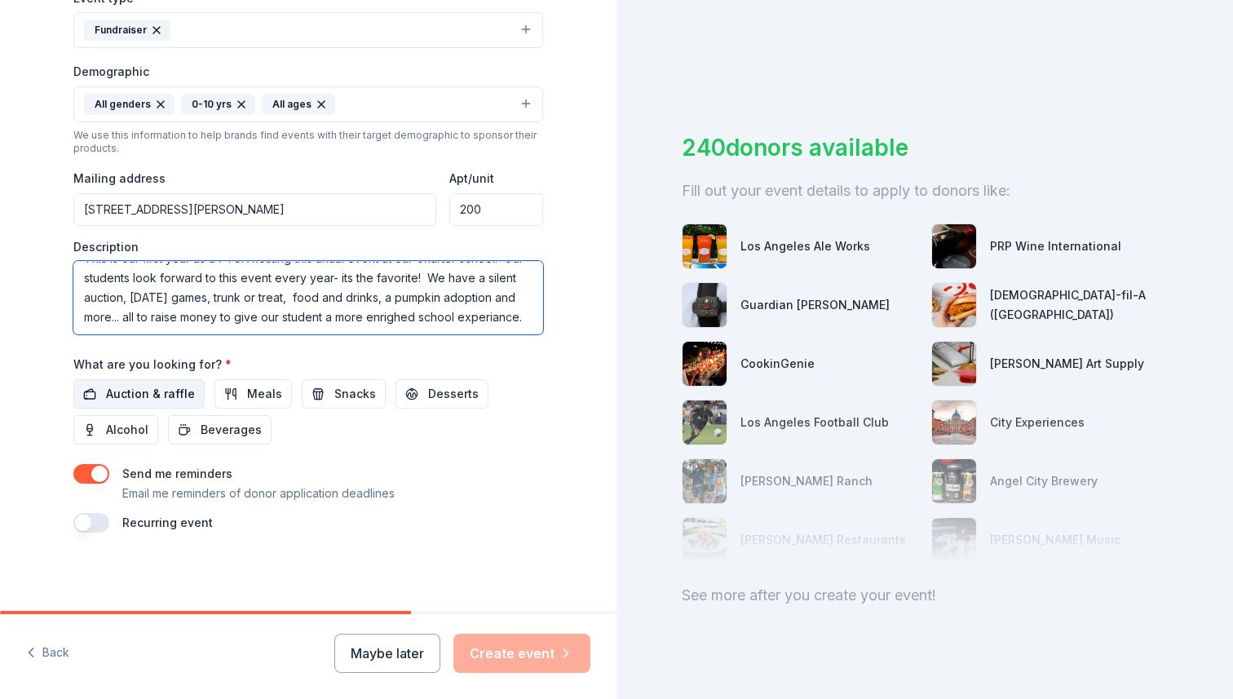
type textarea "This is our first year as a PTSA hosting this anual event at our Charter school…"
click at [174, 391] on span "Auction & raffle" at bounding box center [150, 394] width 89 height 20
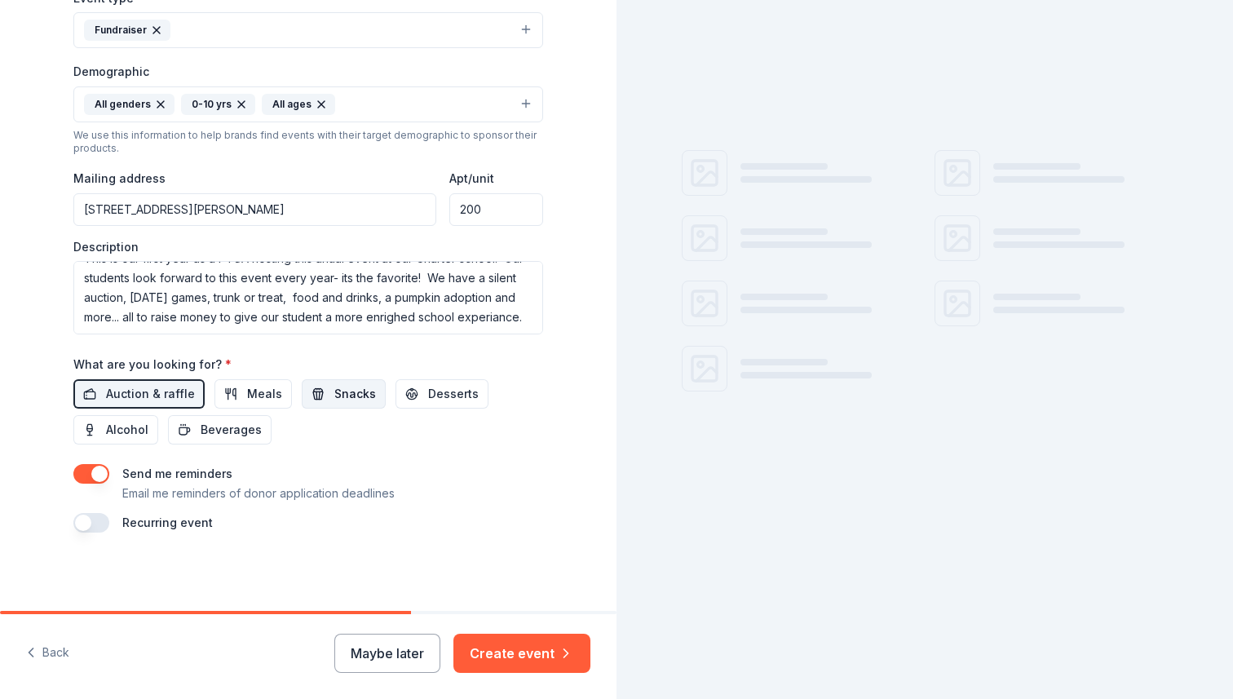
click at [347, 395] on span "Snacks" at bounding box center [355, 394] width 42 height 20
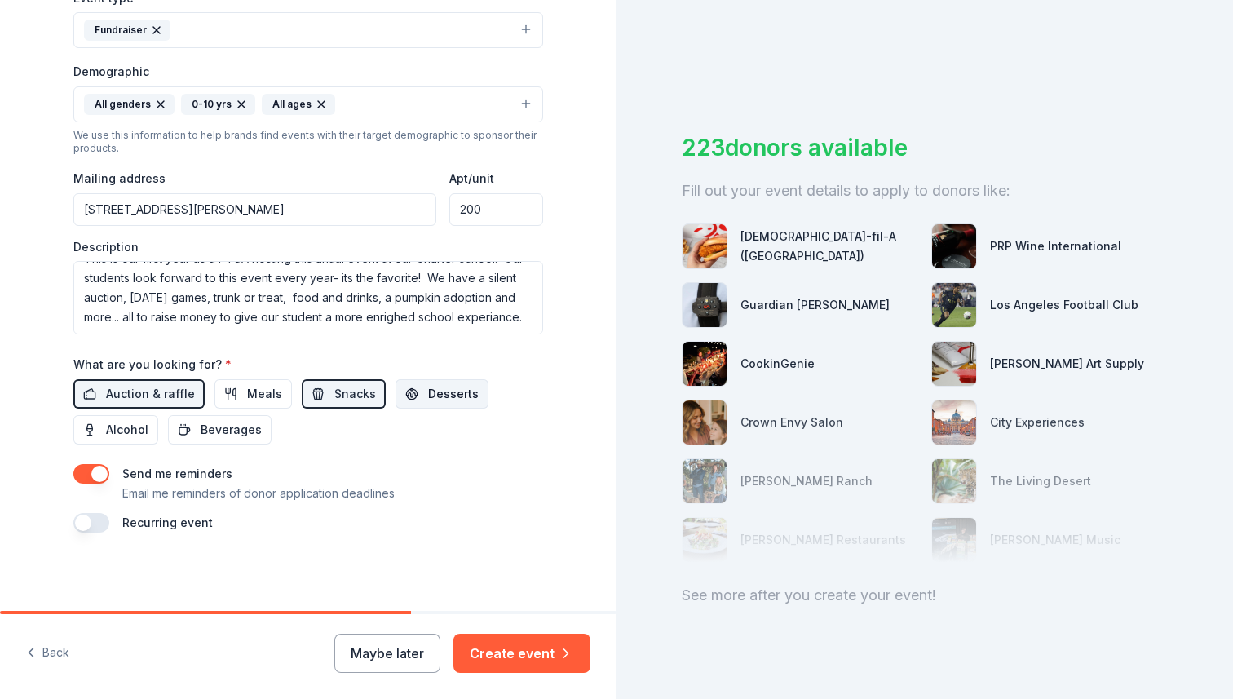
click at [443, 395] on span "Desserts" at bounding box center [453, 394] width 51 height 20
click at [515, 656] on button "Create event" at bounding box center [521, 652] width 137 height 39
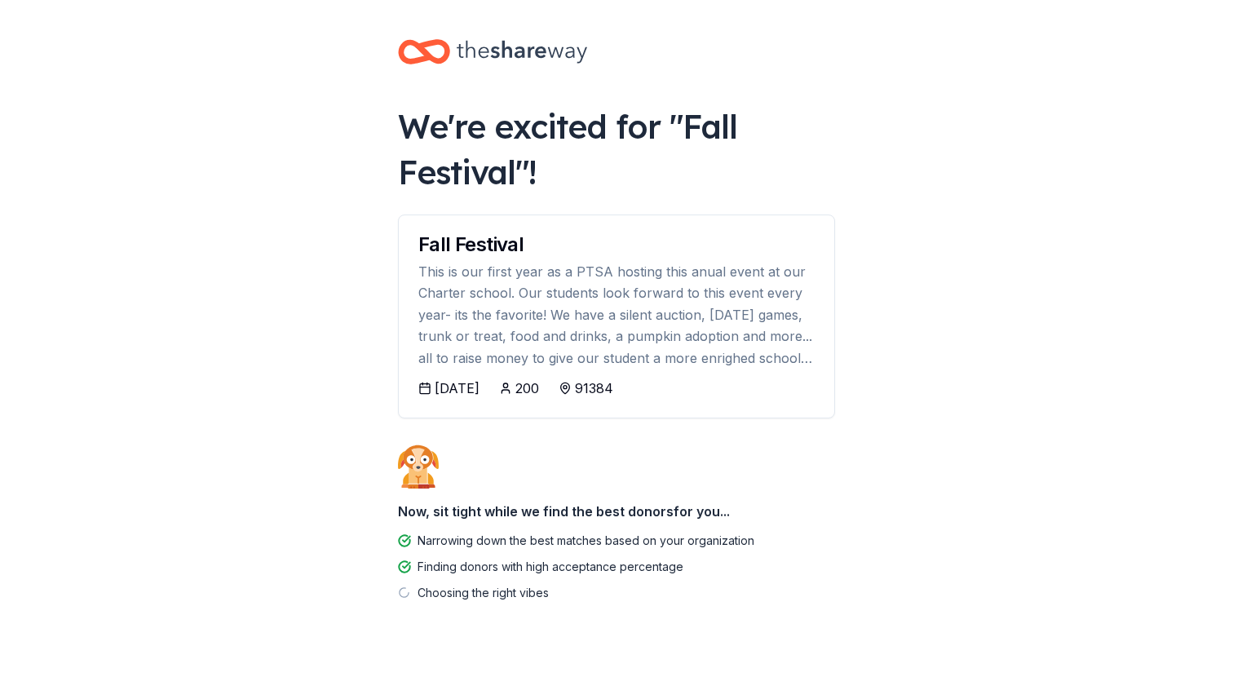
scroll to position [11, 0]
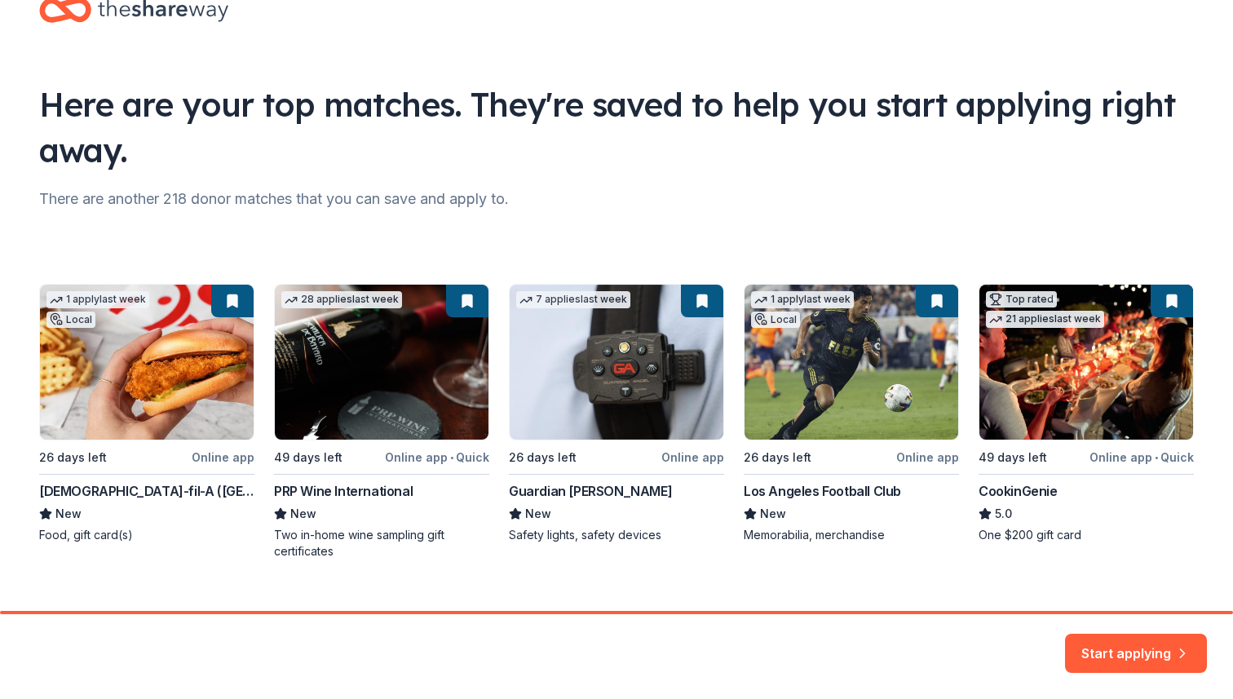
scroll to position [75, 0]
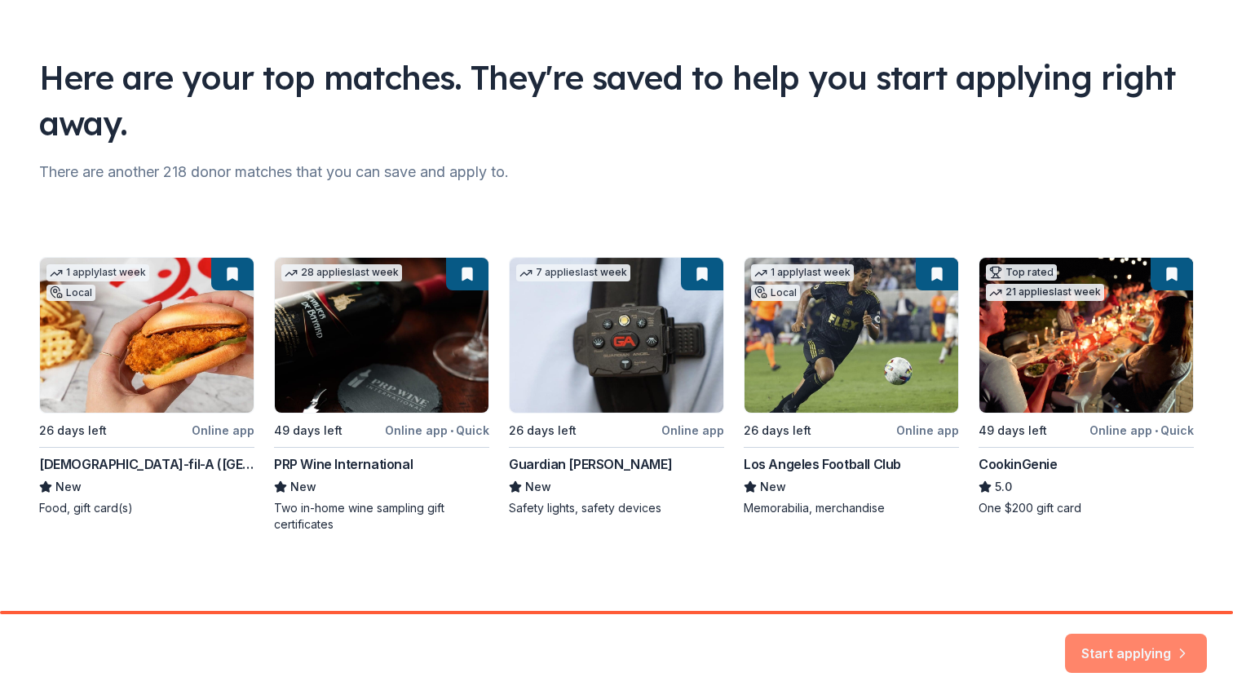
click at [1133, 651] on button "Start applying" at bounding box center [1136, 644] width 142 height 39
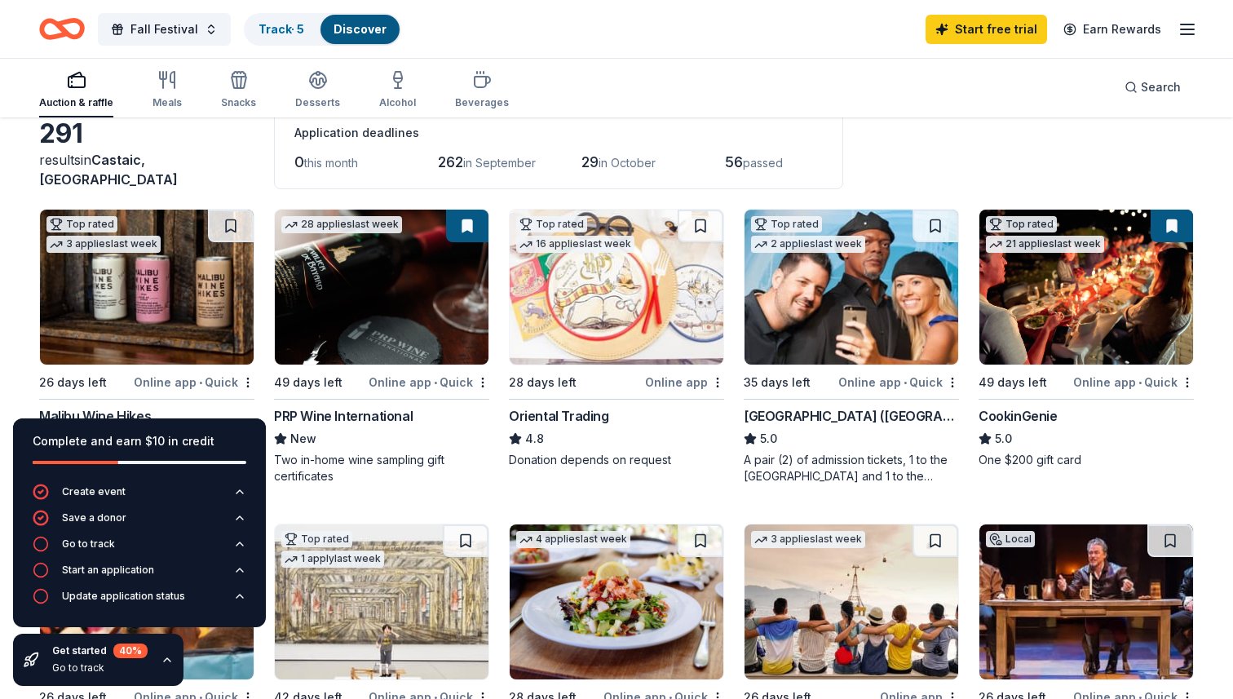
scroll to position [93, 0]
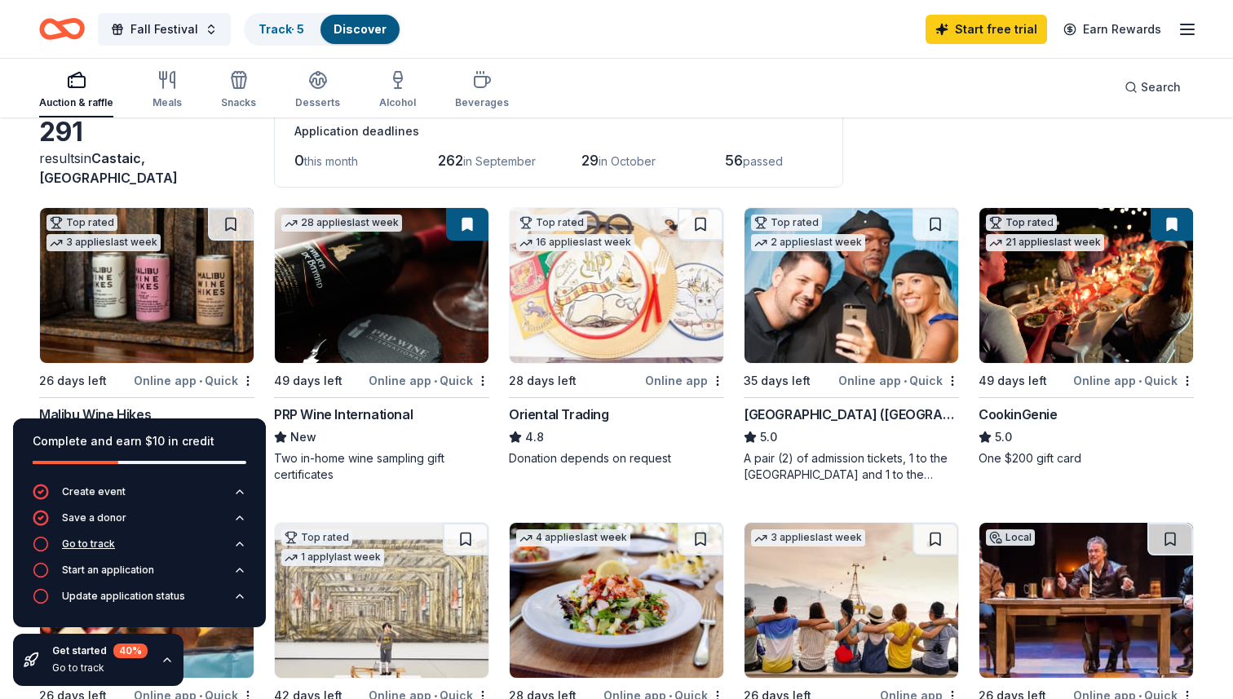
click at [86, 542] on div "Go to track" at bounding box center [88, 543] width 53 height 13
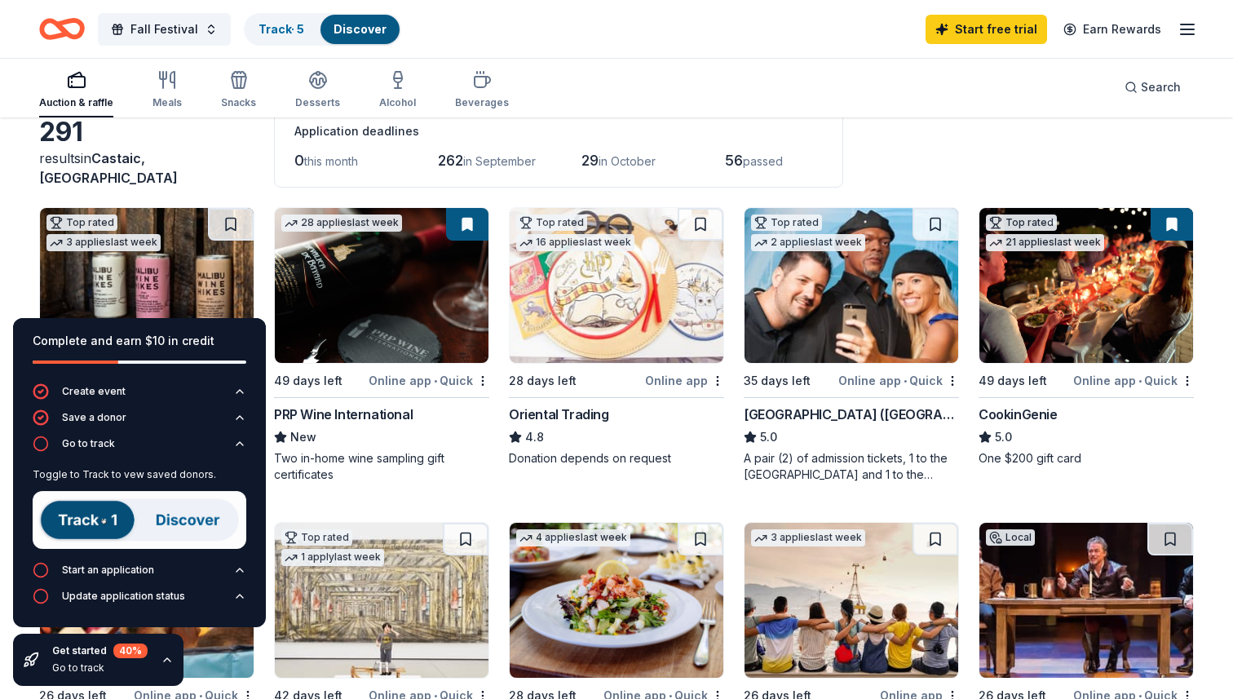
click at [121, 516] on img at bounding box center [140, 520] width 214 height 58
click at [629, 63] on div "Auction & raffle Meals Snacks Desserts Alcohol Beverages Search" at bounding box center [616, 87] width 1154 height 60
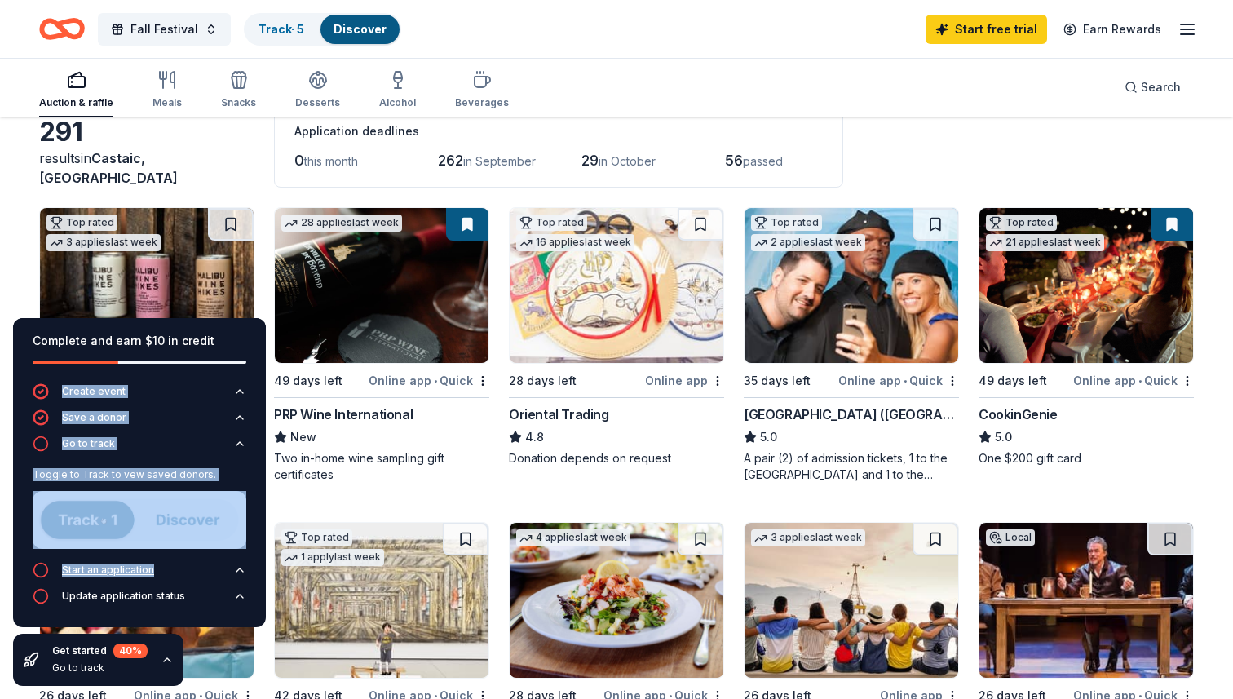
drag, startPoint x: 241, startPoint y: 331, endPoint x: 226, endPoint y: 584, distance: 254.0
click at [226, 584] on div "Complete and earn $10 in credit Create event Save a donor Go to track Toggle to…" at bounding box center [139, 472] width 253 height 309
click at [170, 661] on icon "button" at bounding box center [167, 659] width 13 height 13
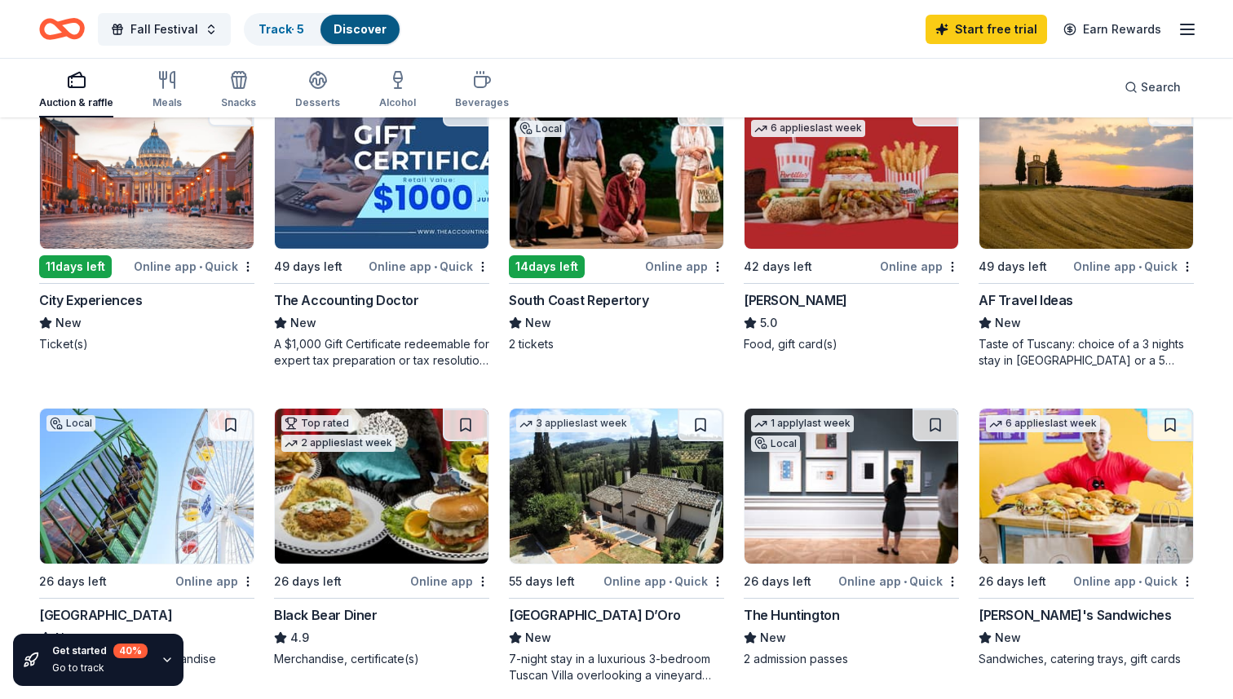
scroll to position [836, 0]
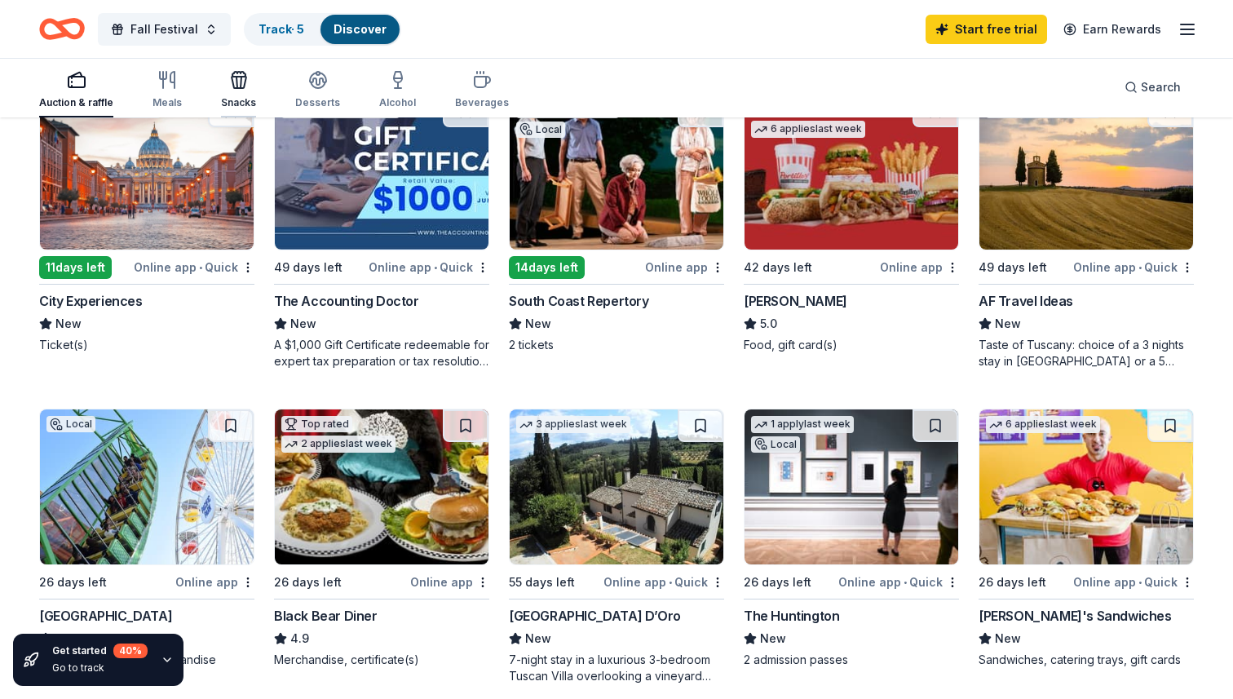
click at [236, 77] on icon "button" at bounding box center [239, 82] width 15 height 11
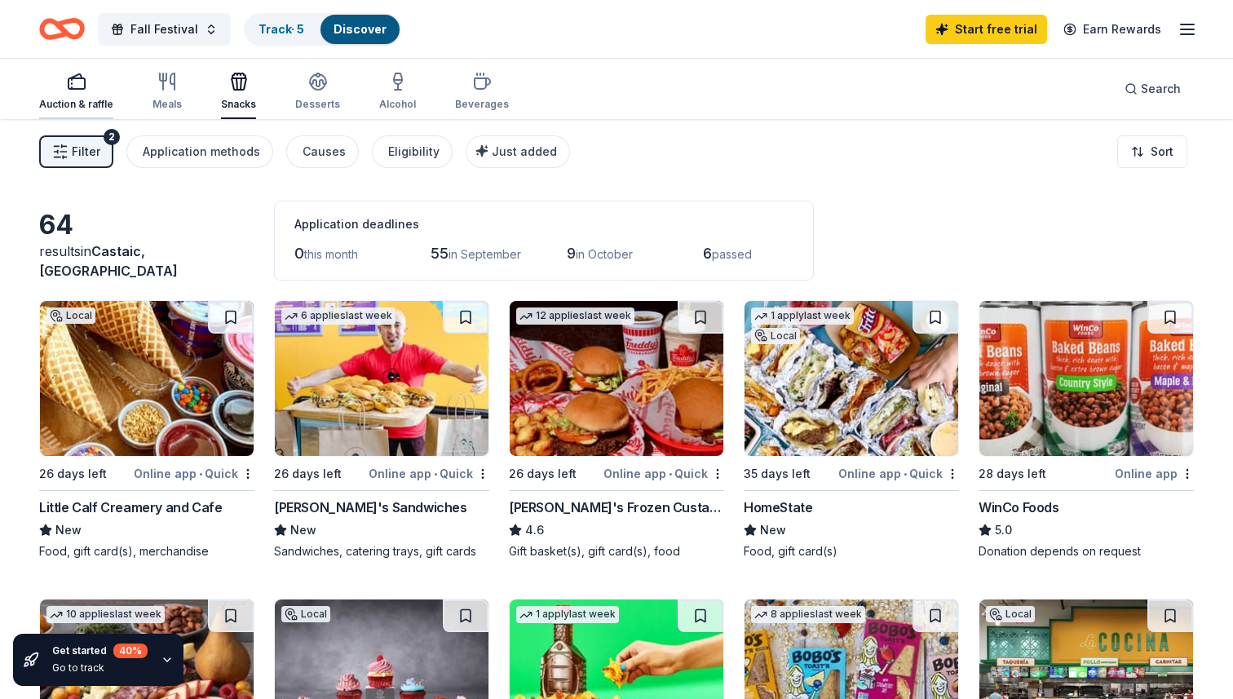
click at [79, 81] on icon "button" at bounding box center [77, 82] width 20 height 20
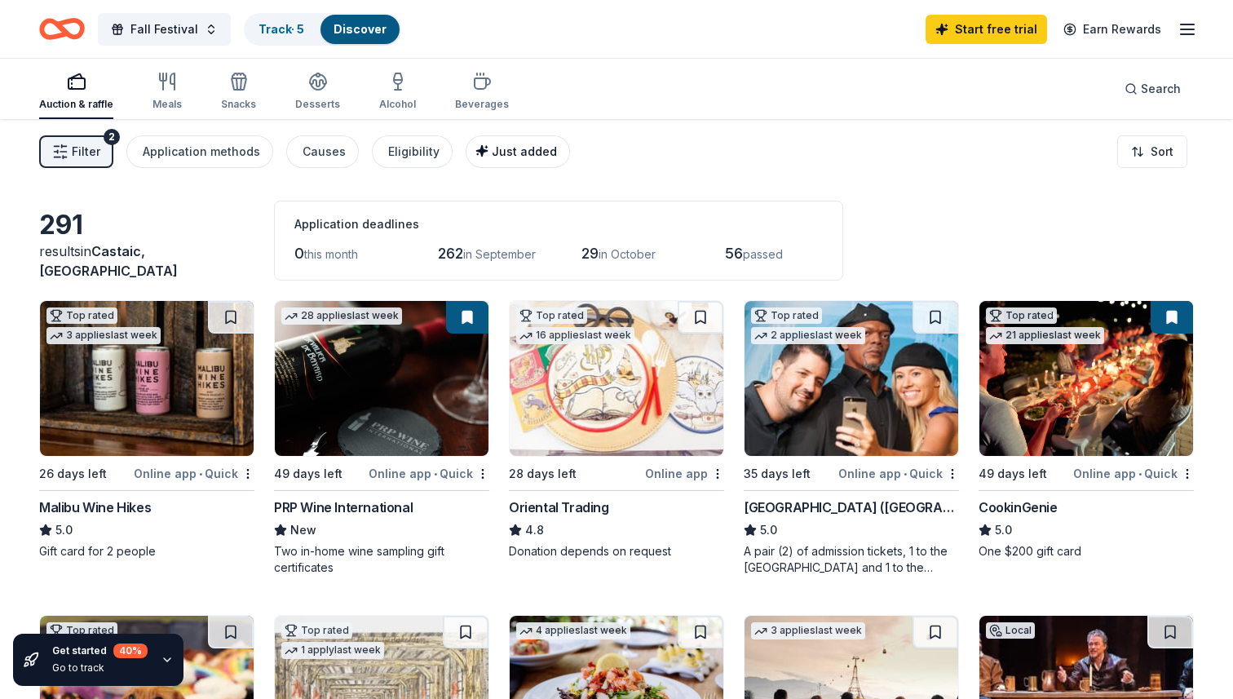
click at [496, 152] on span "Just added" at bounding box center [524, 151] width 65 height 14
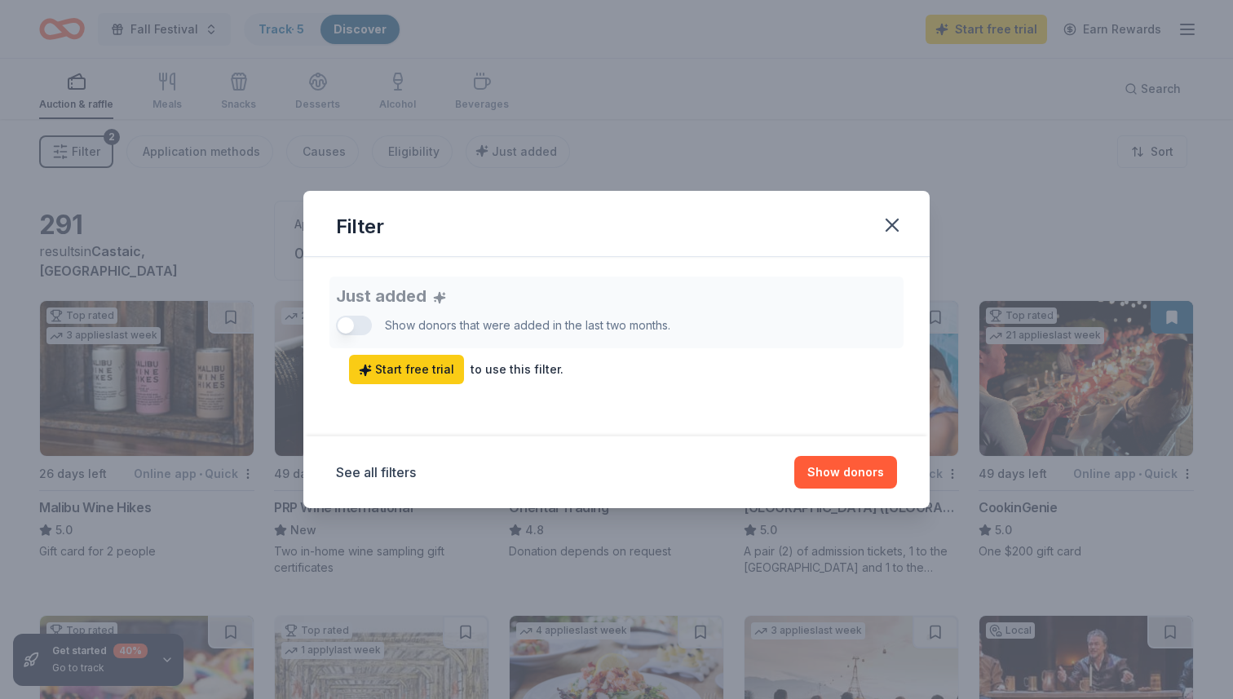
click at [352, 329] on div "Just added Show donors that were added in the last two months. Start free trial…" at bounding box center [616, 330] width 561 height 108
click at [889, 225] on icon "button" at bounding box center [891, 225] width 23 height 23
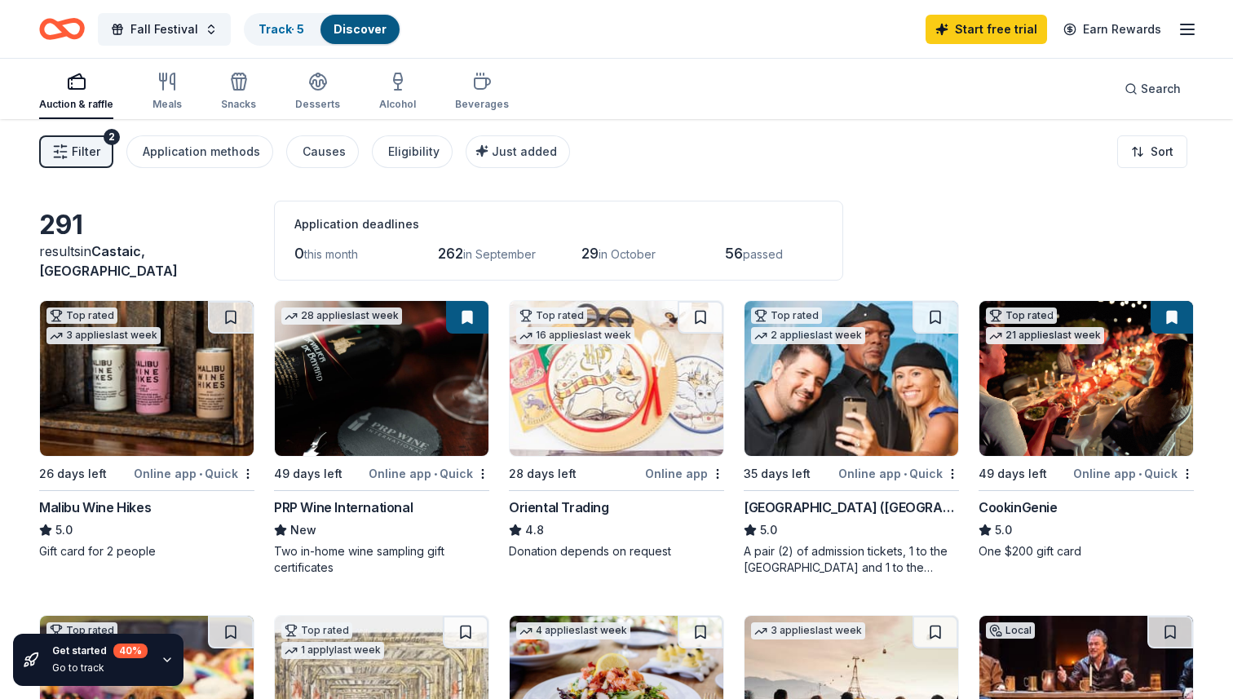
click at [85, 159] on span "Filter" at bounding box center [86, 152] width 29 height 20
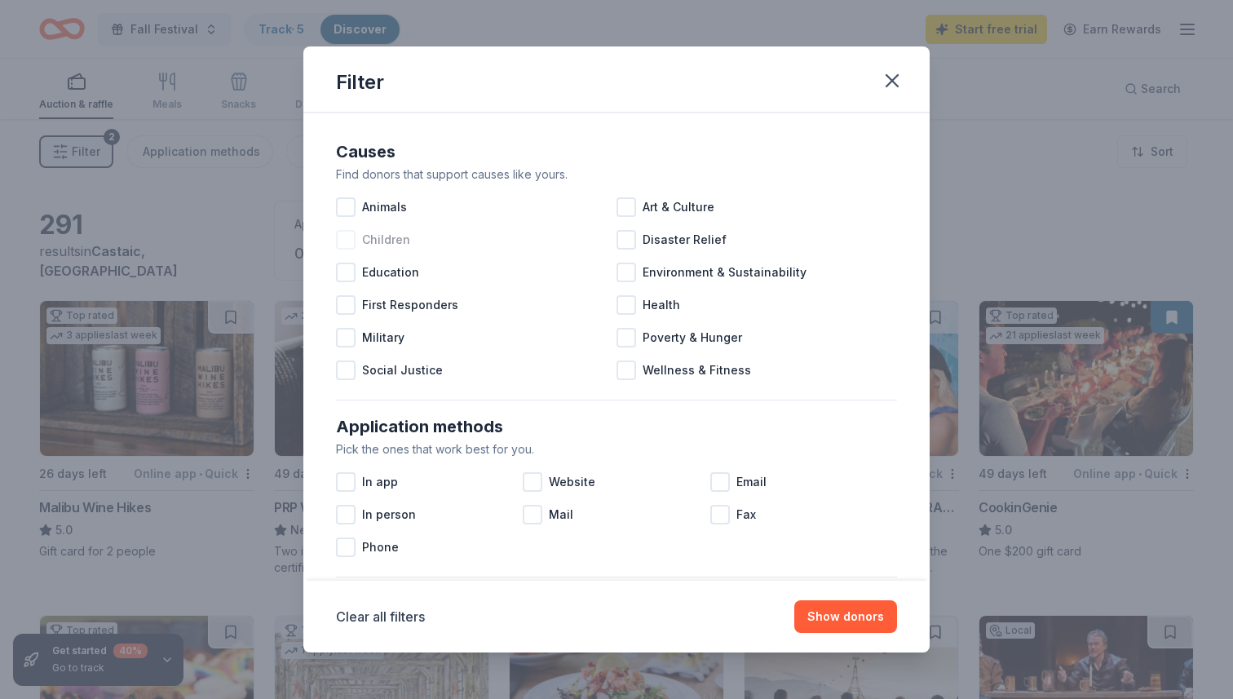
click at [349, 240] on div at bounding box center [346, 240] width 20 height 20
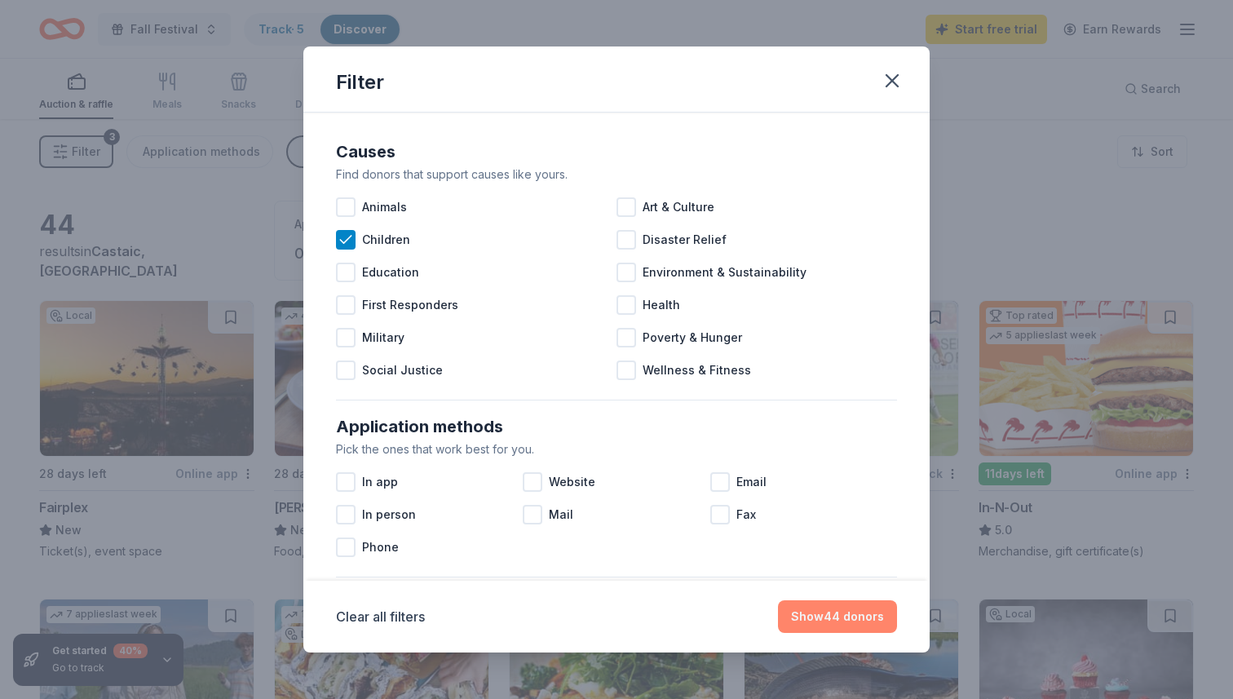
click at [807, 625] on button "Show 44 donors" at bounding box center [837, 616] width 119 height 33
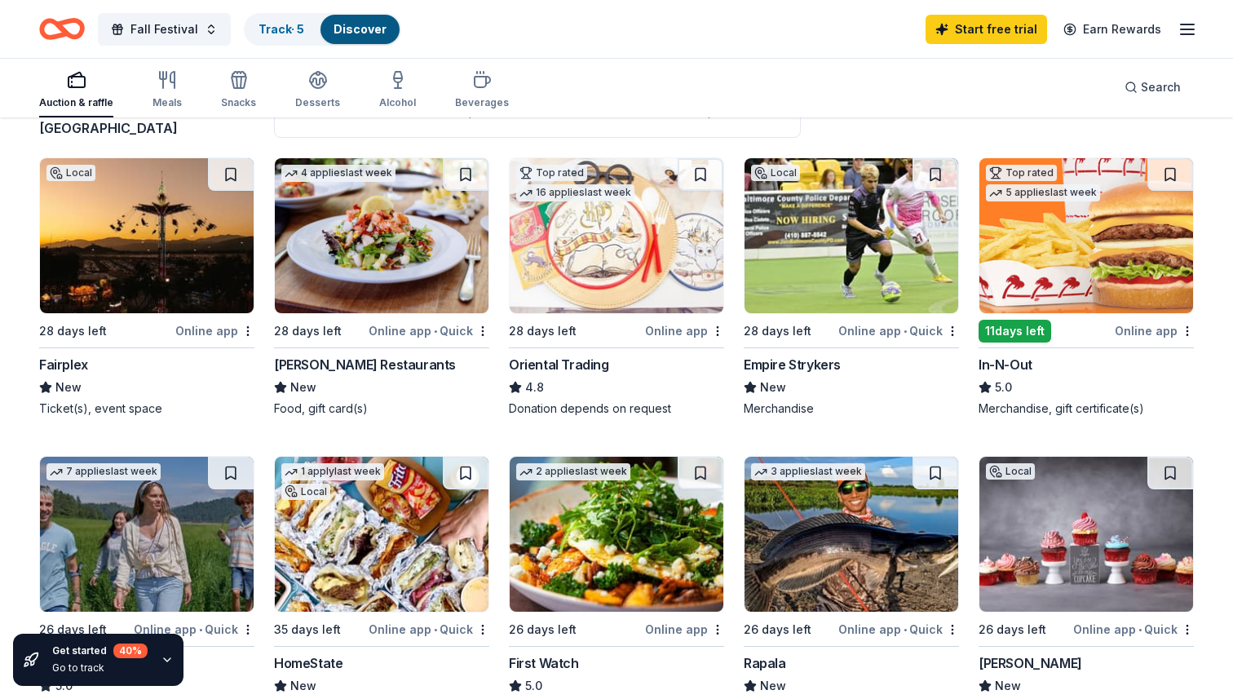
scroll to position [141, 0]
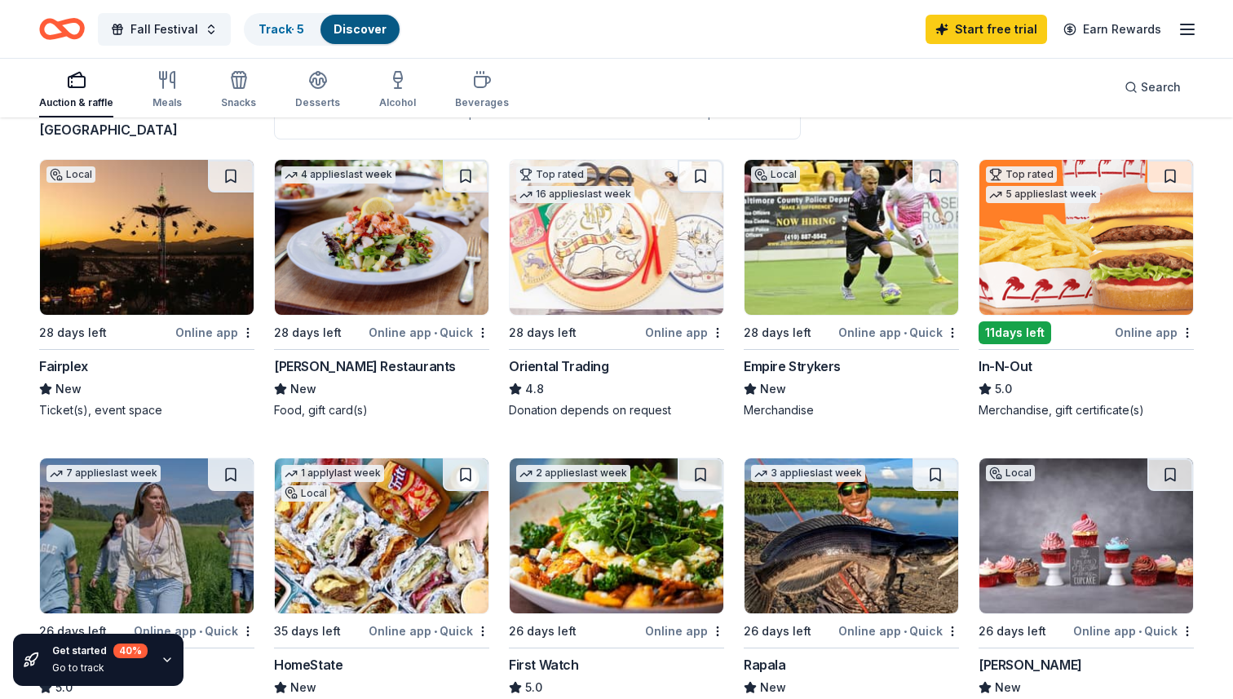
click at [1097, 231] on img at bounding box center [1086, 237] width 214 height 155
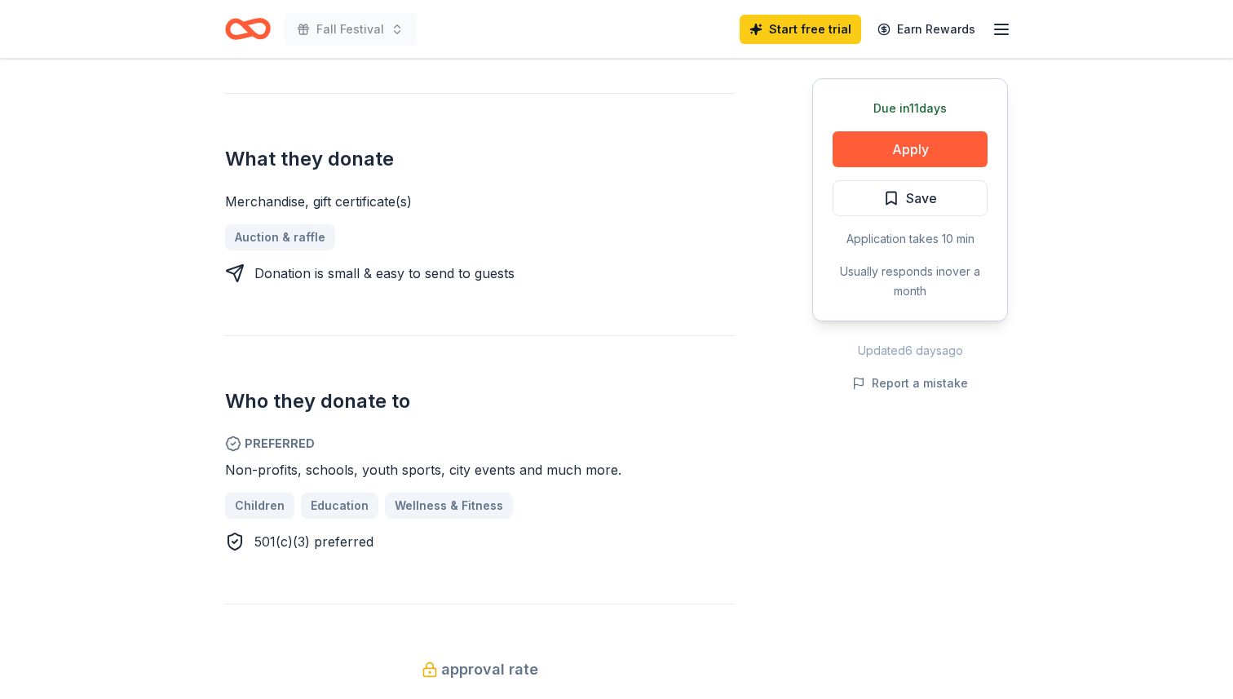
scroll to position [620, 0]
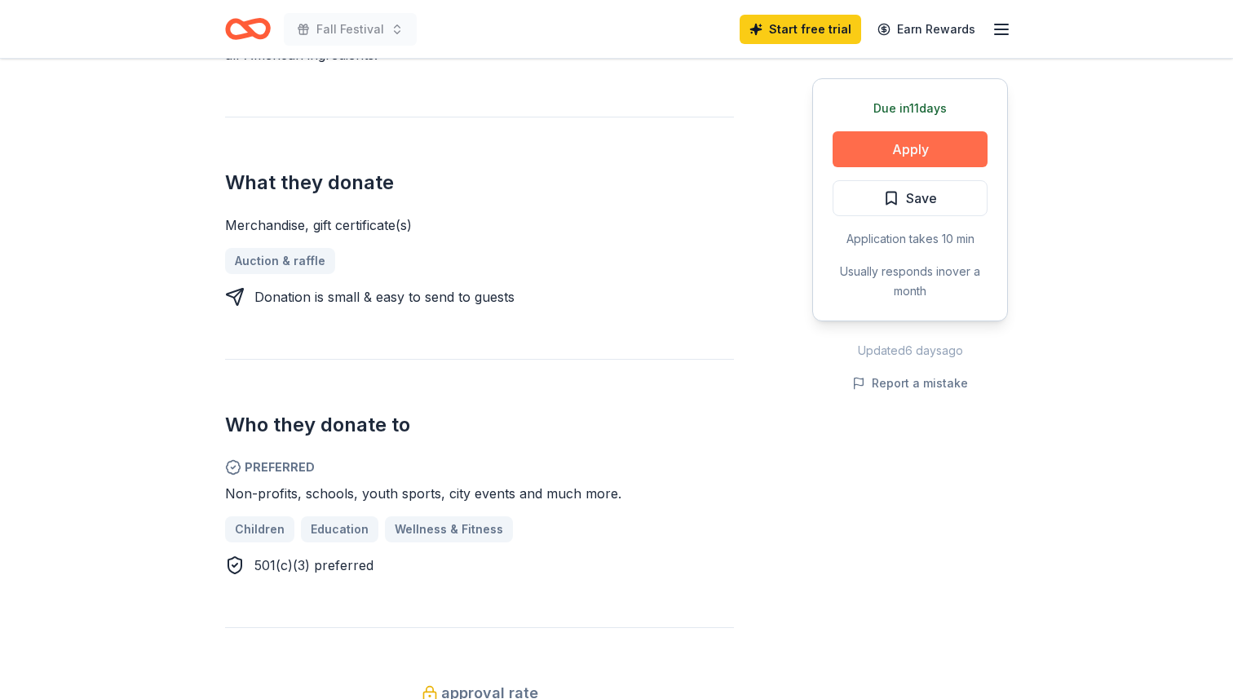
click at [917, 142] on button "Apply" at bounding box center [909, 149] width 155 height 36
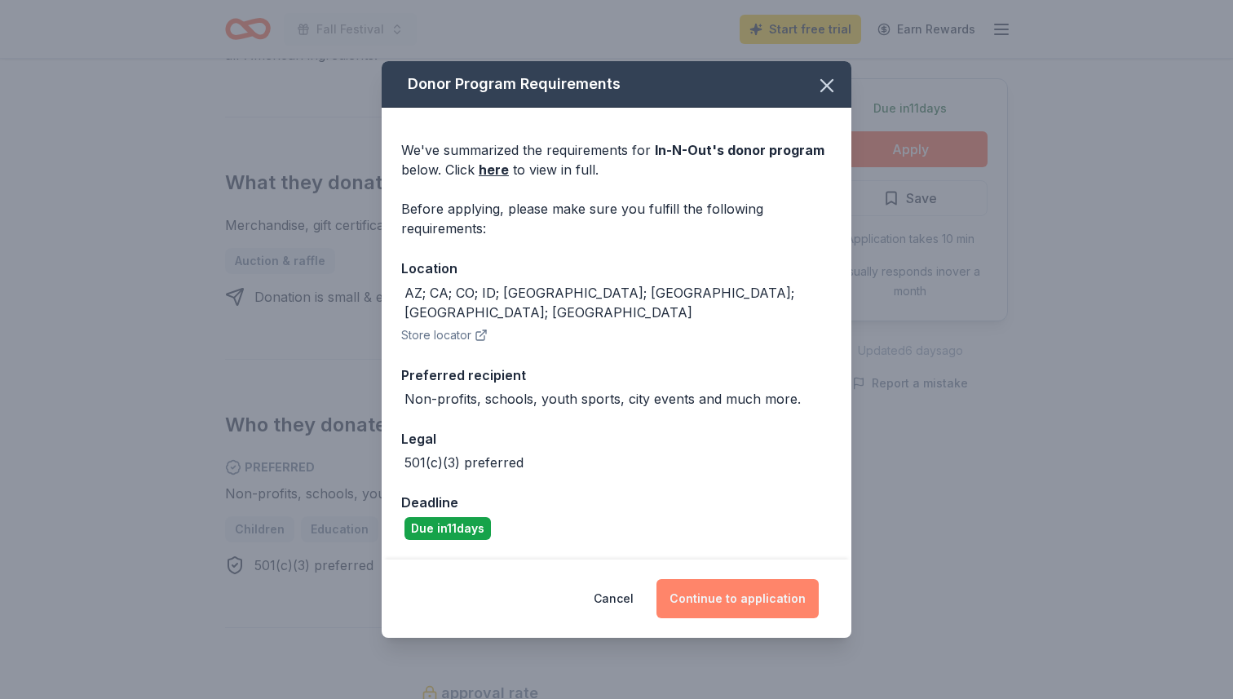
click at [735, 585] on button "Continue to application" at bounding box center [737, 598] width 162 height 39
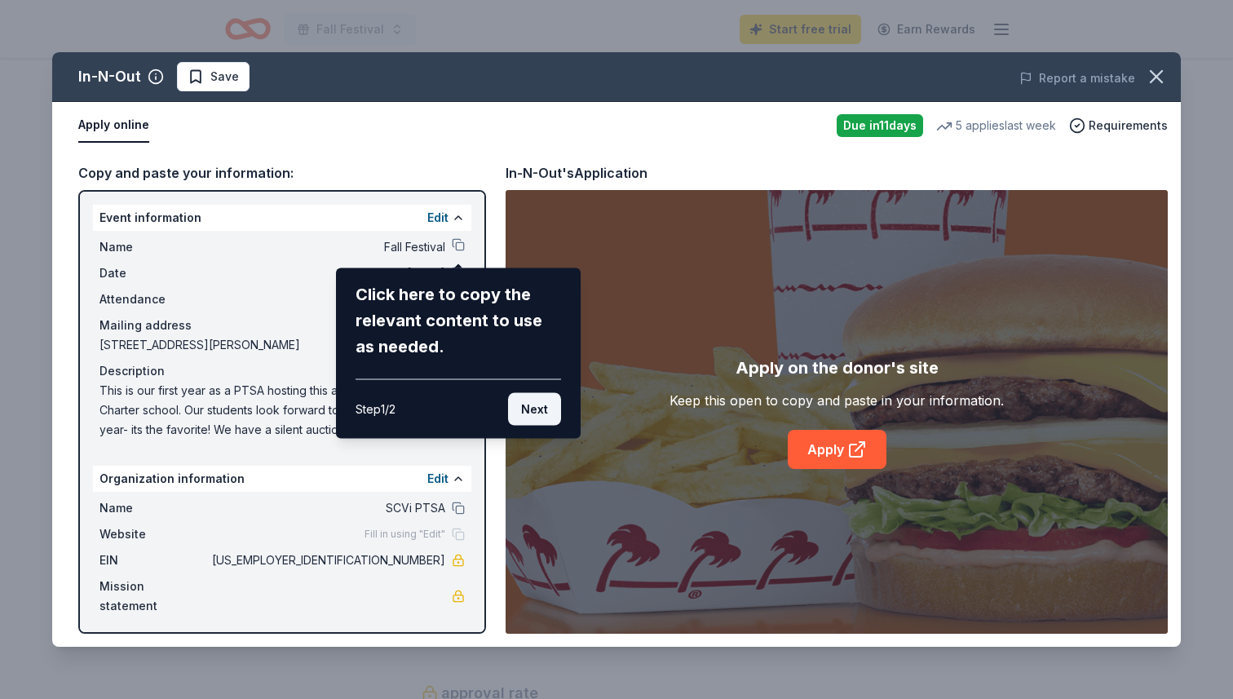
click at [535, 404] on button "Next" at bounding box center [534, 409] width 53 height 33
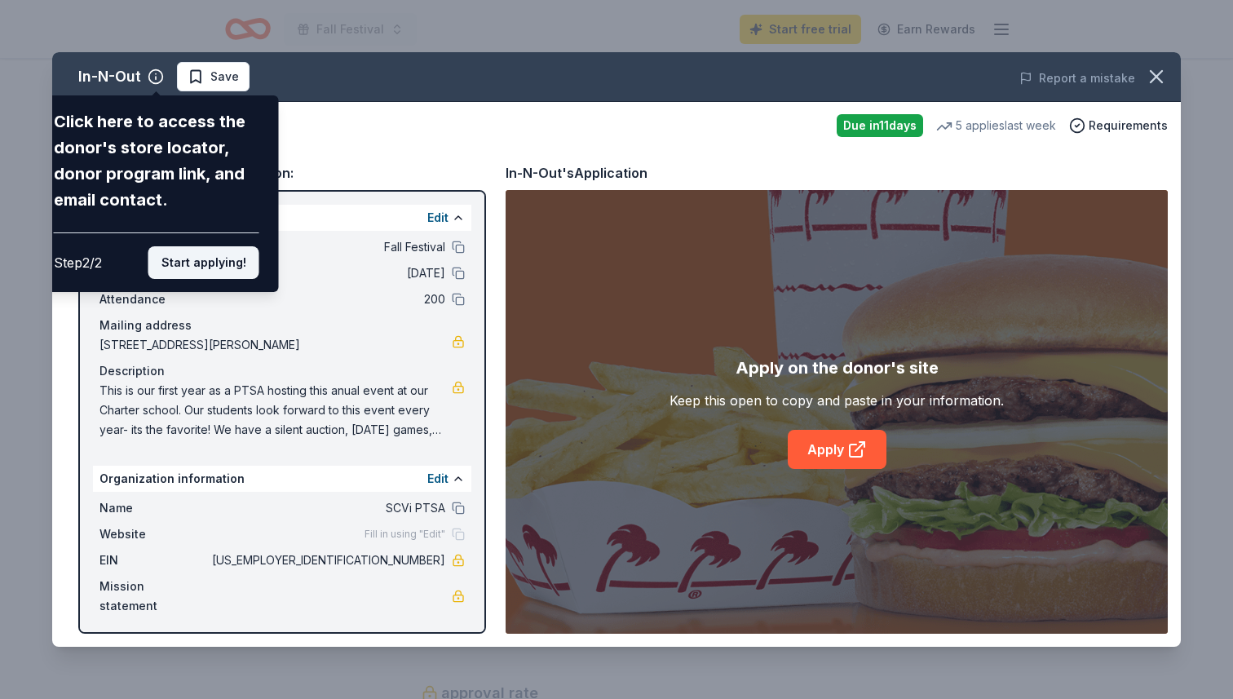
click at [226, 266] on button "Start applying!" at bounding box center [203, 262] width 111 height 33
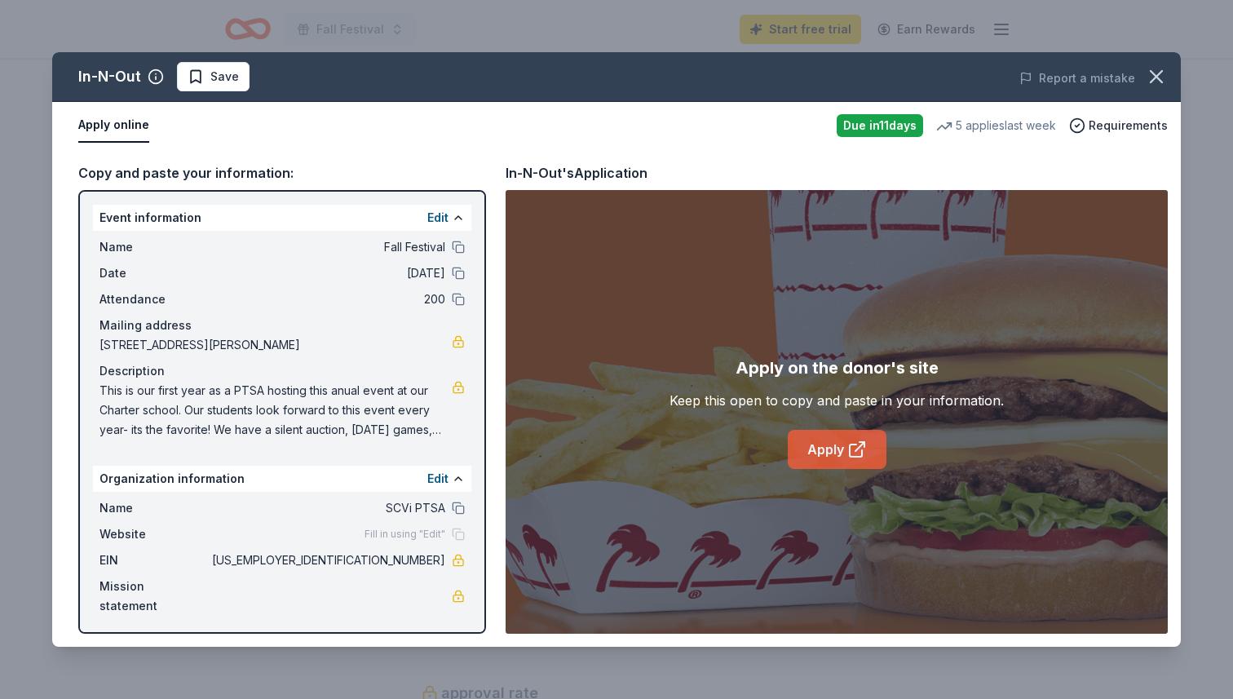
click at [848, 457] on icon at bounding box center [857, 449] width 20 height 20
